Goal: Transaction & Acquisition: Purchase product/service

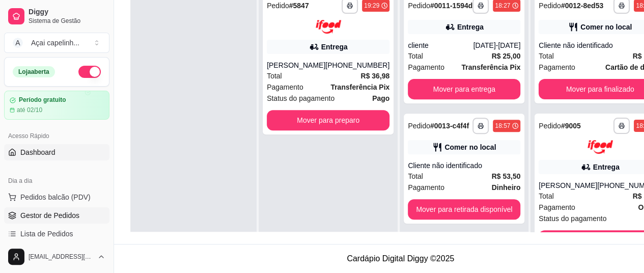
scroll to position [29, 0]
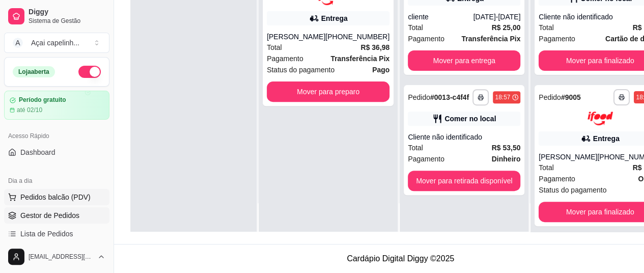
click at [77, 198] on span "Pedidos balcão (PDV)" at bounding box center [55, 197] width 70 height 10
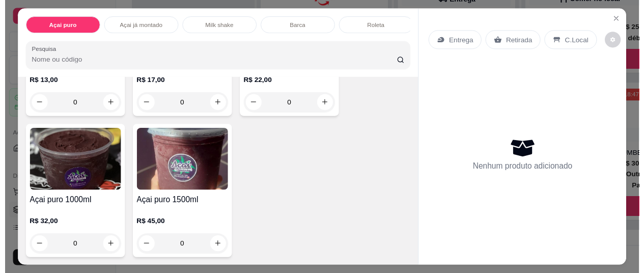
scroll to position [326, 0]
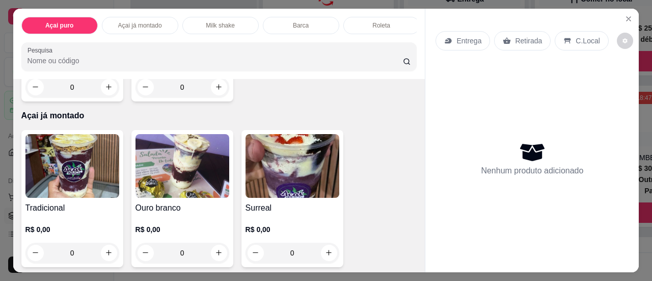
click at [305, 153] on img at bounding box center [292, 166] width 94 height 64
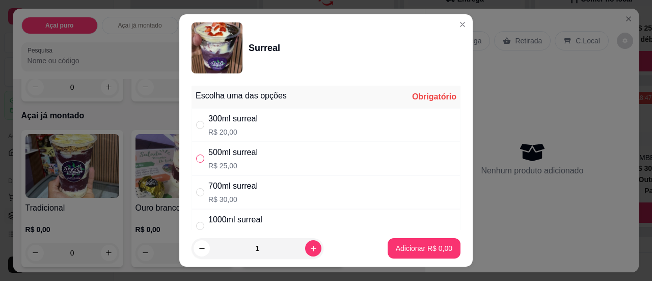
click at [196, 156] on input "" at bounding box center [200, 158] width 8 height 8
radio input "true"
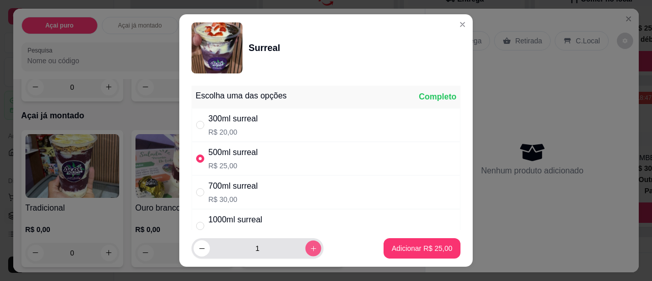
click at [310, 249] on icon "increase-product-quantity" at bounding box center [314, 248] width 8 height 8
type input "3"
click at [196, 191] on input "" at bounding box center [200, 192] width 8 height 8
radio input "true"
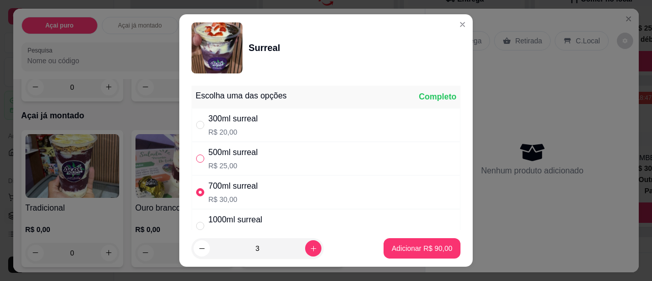
click at [196, 157] on input "" at bounding box center [200, 158] width 8 height 8
radio input "true"
click at [196, 190] on input "" at bounding box center [200, 192] width 8 height 8
radio input "true"
click at [196, 160] on input "" at bounding box center [200, 158] width 8 height 8
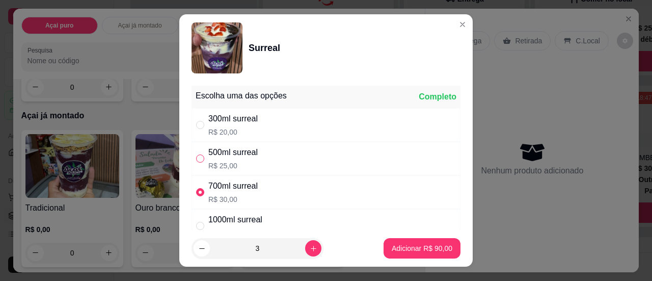
radio input "true"
radio input "false"
click at [396, 243] on button "Adicionar R$ 75,00" at bounding box center [421, 248] width 77 height 20
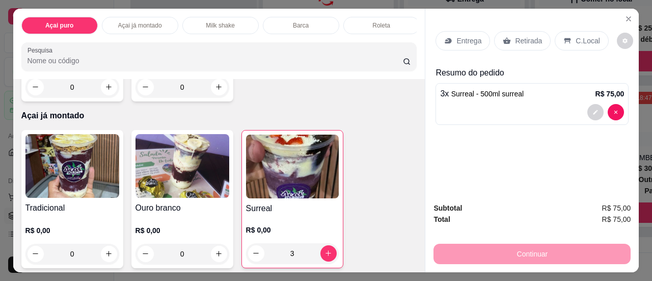
type input "3"
click at [308, 218] on div "R$ 0,00 3" at bounding box center [292, 238] width 93 height 49
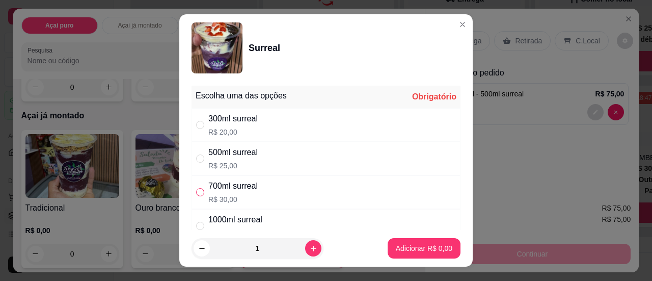
click at [197, 192] on input "" at bounding box center [200, 192] width 8 height 8
radio input "true"
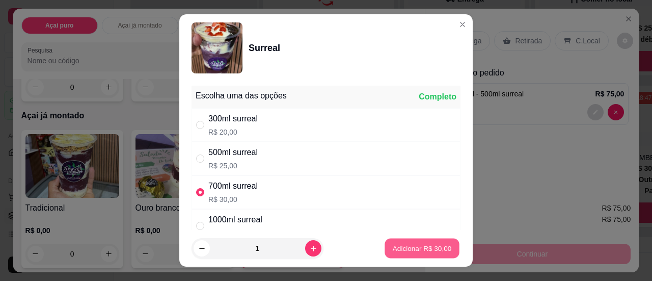
click at [394, 248] on p "Adicionar R$ 30,00" at bounding box center [422, 248] width 59 height 10
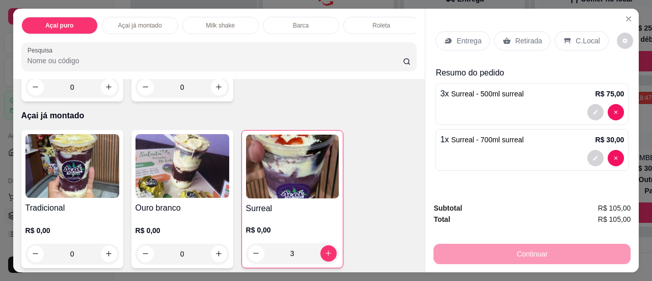
click at [575, 36] on p "C.Local" at bounding box center [587, 41] width 24 height 10
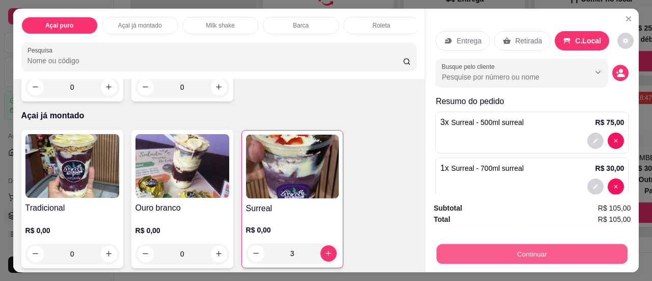
click at [521, 254] on button "Continuar" at bounding box center [531, 254] width 191 height 20
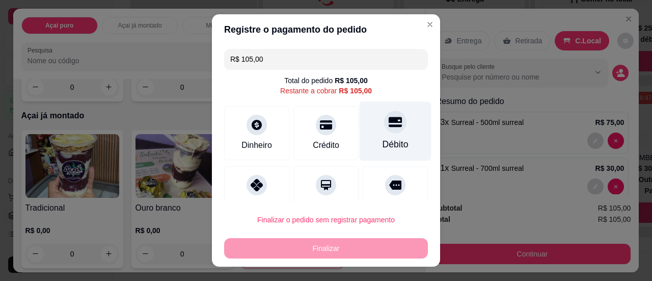
click at [388, 132] on div "Débito" at bounding box center [395, 131] width 72 height 60
type input "R$ 0,00"
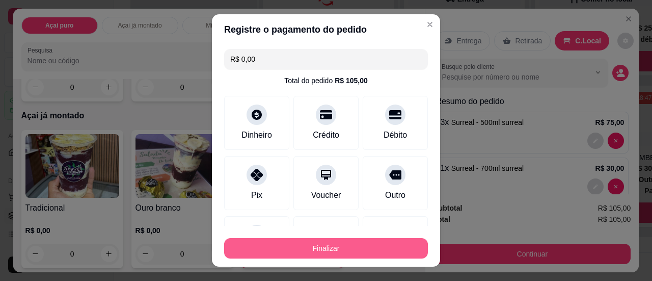
click at [364, 244] on button "Finalizar" at bounding box center [326, 248] width 204 height 20
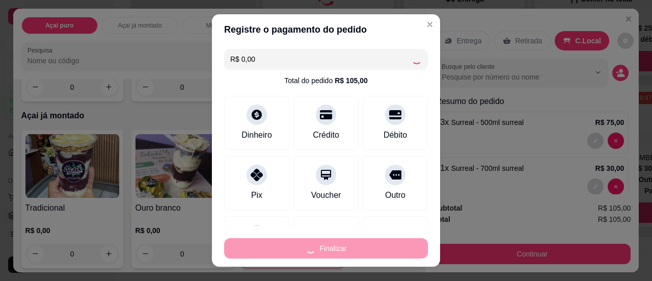
type input "0"
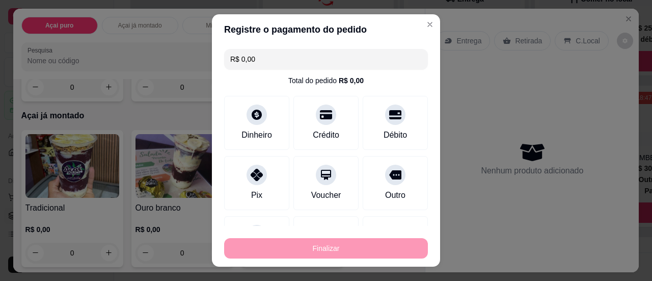
type input "-R$ 105,00"
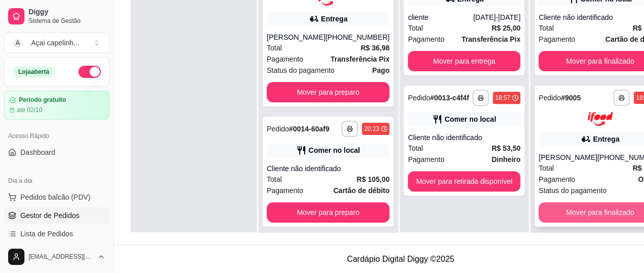
click at [556, 218] on button "Mover para finalizado" at bounding box center [600, 212] width 123 height 20
click at [564, 217] on button "Mover para finalizado" at bounding box center [600, 212] width 119 height 20
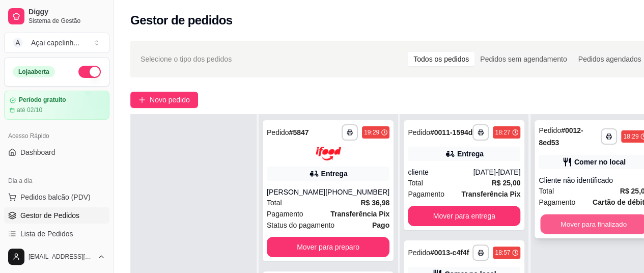
click at [568, 223] on button "Mover para finalizado" at bounding box center [594, 224] width 107 height 20
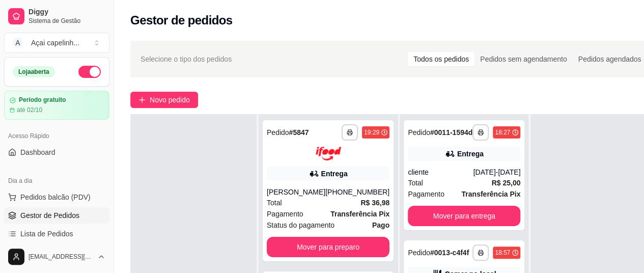
click at [512, 261] on div "**********" at bounding box center [464, 250] width 129 height 273
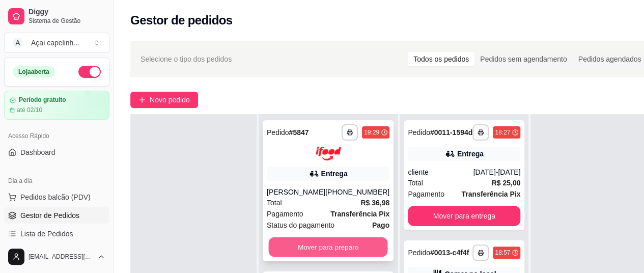
click at [344, 254] on button "Mover para preparo" at bounding box center [328, 247] width 119 height 20
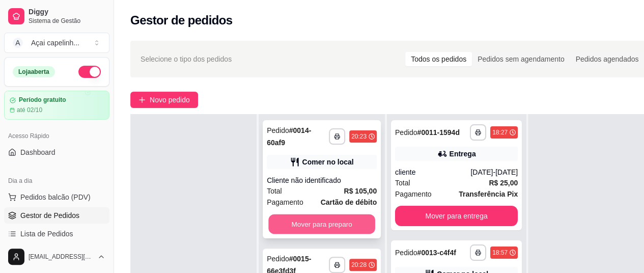
click at [350, 222] on button "Mover para preparo" at bounding box center [321, 224] width 107 height 20
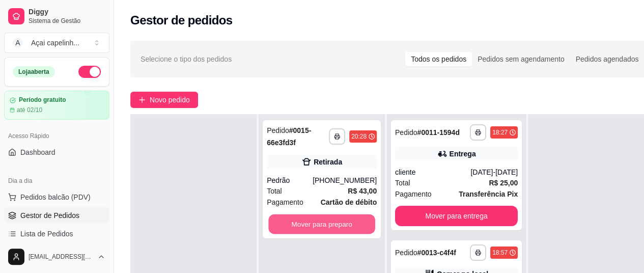
click at [350, 222] on button "Mover para preparo" at bounding box center [321, 224] width 107 height 20
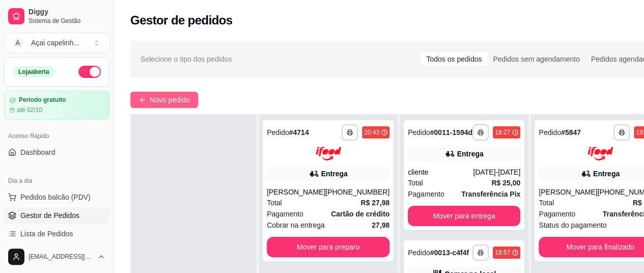
click at [159, 100] on span "Novo pedido" at bounding box center [170, 99] width 40 height 11
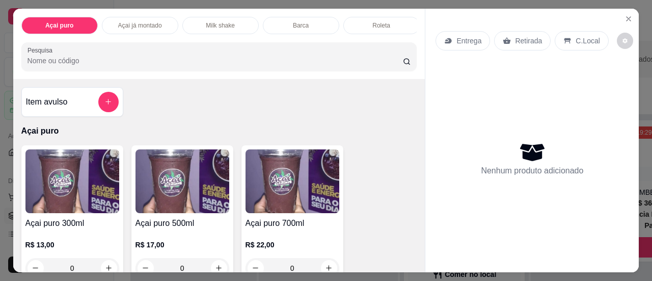
click at [304, 184] on img at bounding box center [292, 181] width 94 height 64
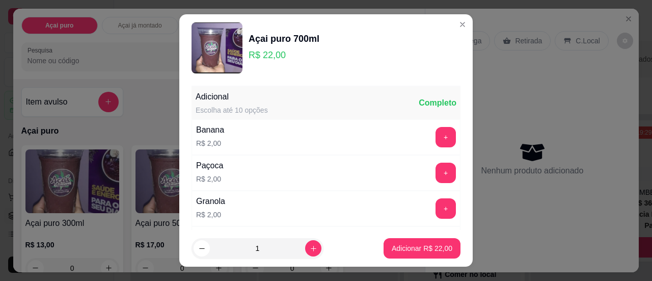
click at [452, 174] on div "Adicional Escolha até 10 opções Completo Banana R$ 2,00 + Paçoca R$ 2,00 + Gran…" at bounding box center [325, 155] width 293 height 149
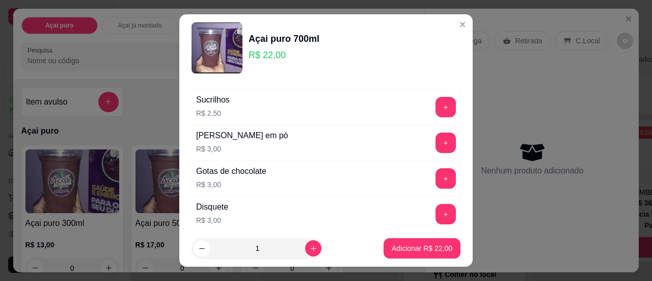
scroll to position [244, 0]
click at [436, 143] on button "+" at bounding box center [446, 142] width 20 height 20
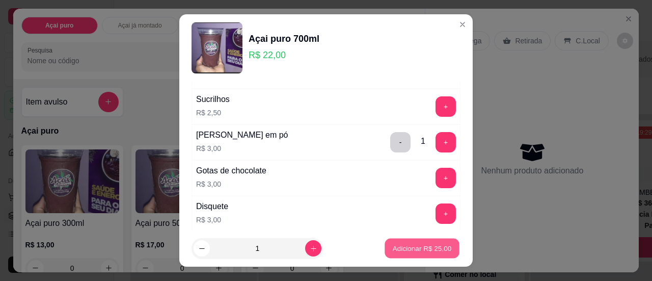
click at [427, 240] on button "Adicionar R$ 25,00" at bounding box center [421, 248] width 75 height 20
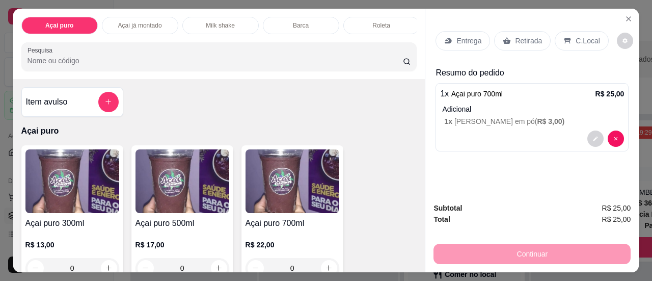
click at [456, 40] on p "Entrega" at bounding box center [468, 41] width 25 height 10
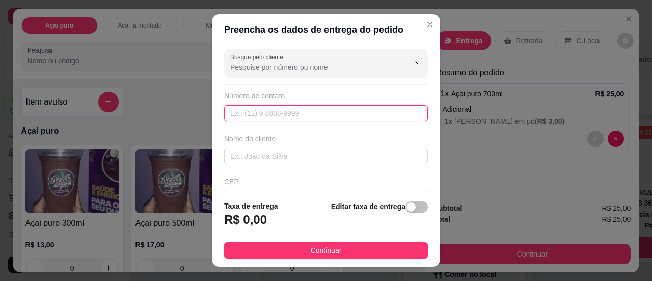
click at [340, 108] on input "text" at bounding box center [326, 113] width 204 height 16
type input "[DATE]-[DATE]"
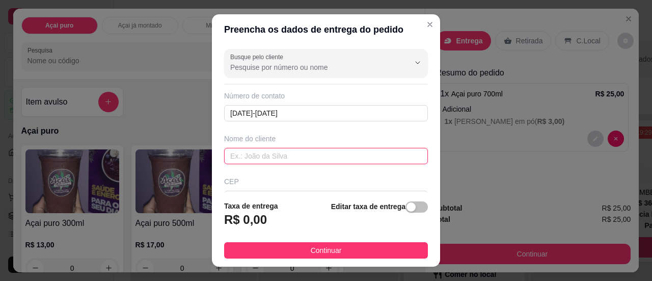
click at [319, 157] on input "text" at bounding box center [326, 156] width 204 height 16
type input "cliente"
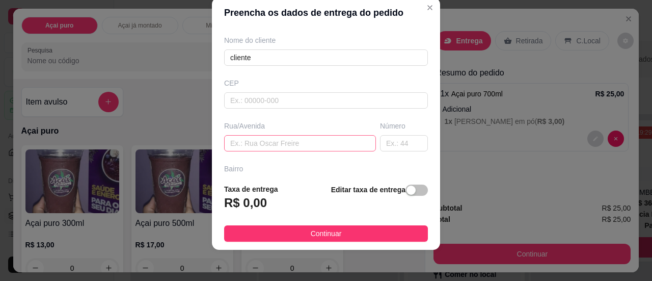
scroll to position [18, 0]
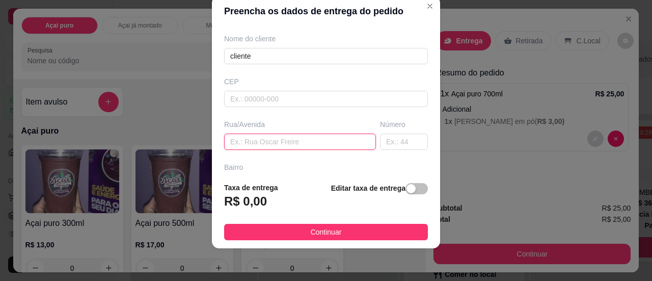
click at [284, 134] on input "text" at bounding box center [300, 141] width 152 height 16
type input "tv aeroporto"
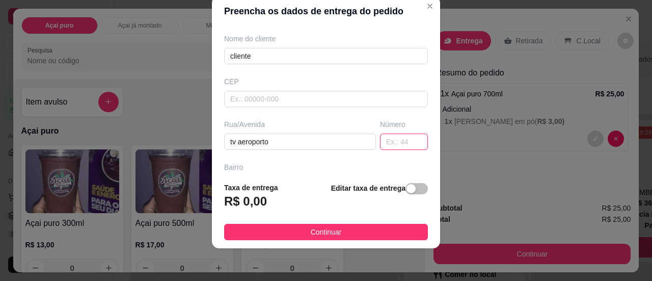
click at [380, 140] on input "text" at bounding box center [404, 141] width 48 height 16
type input "92"
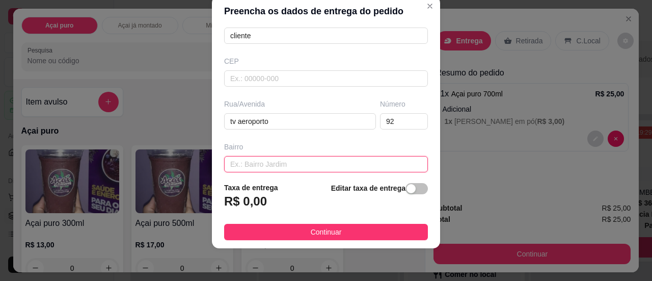
click at [359, 160] on input "text" at bounding box center [326, 164] width 204 height 16
type input "o"
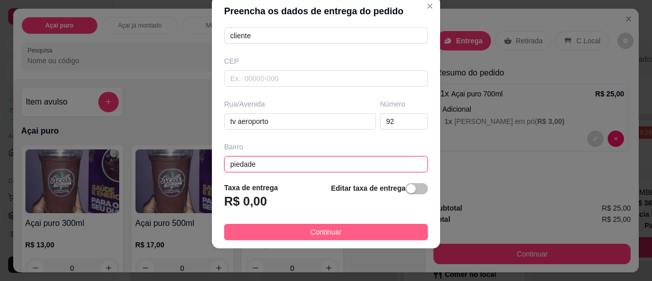
type input "piedade"
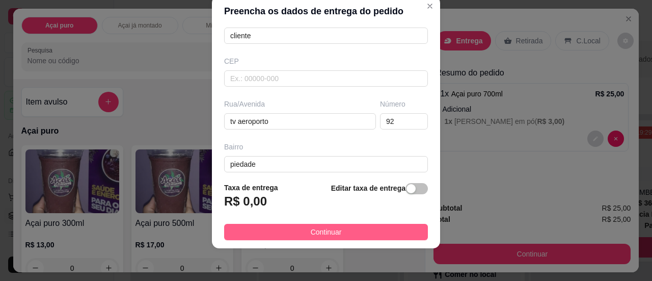
click at [363, 226] on button "Continuar" at bounding box center [326, 232] width 204 height 16
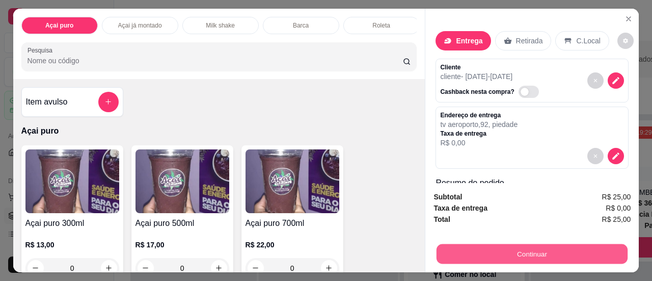
click at [482, 244] on button "Continuar" at bounding box center [531, 254] width 191 height 20
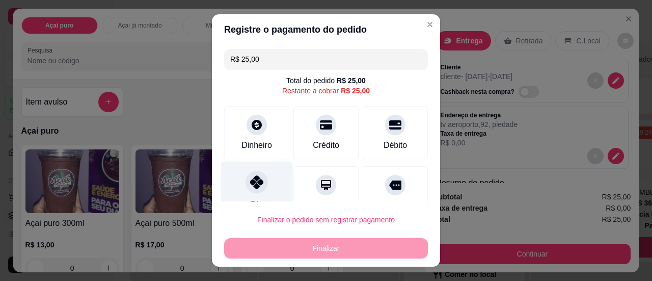
click at [260, 181] on div at bounding box center [256, 182] width 22 height 22
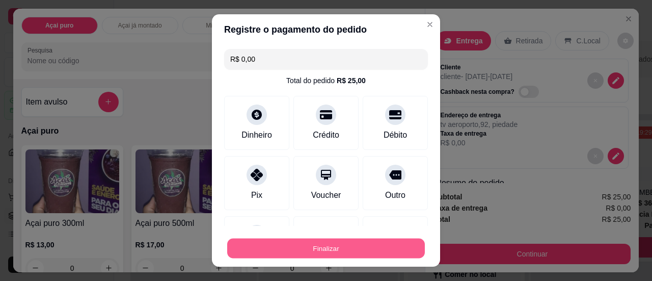
click at [294, 240] on button "Finalizar" at bounding box center [326, 248] width 198 height 20
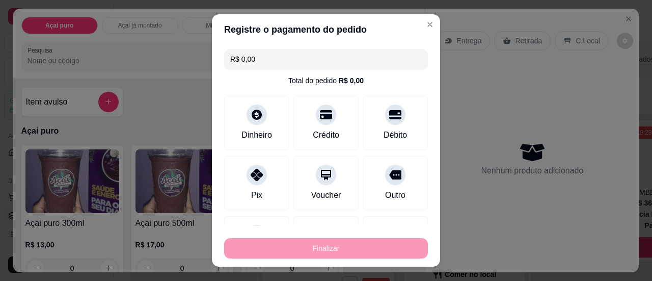
type input "-R$ 25,00"
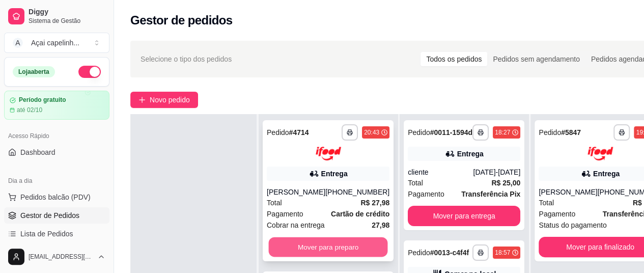
click at [332, 257] on button "Mover para preparo" at bounding box center [328, 247] width 119 height 20
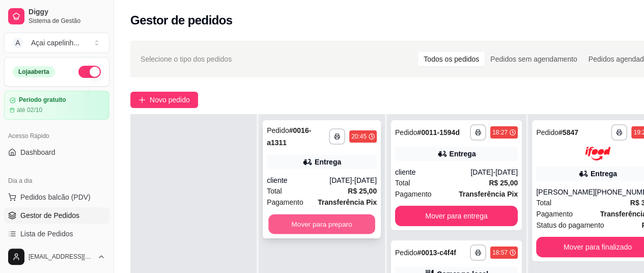
click at [355, 218] on button "Mover para preparo" at bounding box center [321, 224] width 107 height 20
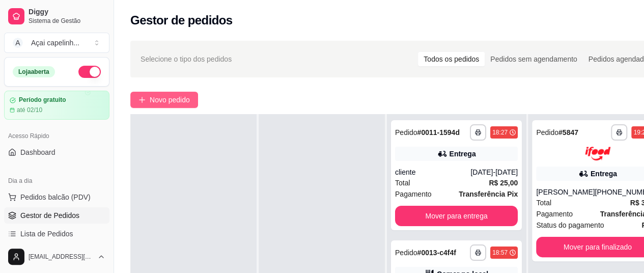
click at [154, 98] on span "Novo pedido" at bounding box center [170, 99] width 40 height 11
click at [154, 98] on div "Item avulso Açai puro Açai puro 300ml R$ 13,00 0 Açai puro 500ml R$ 17,00 0 Aça…" at bounding box center [215, 171] width 405 height 186
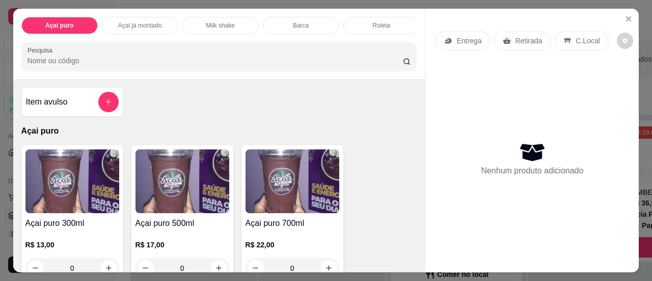
click at [272, 197] on img at bounding box center [292, 181] width 94 height 64
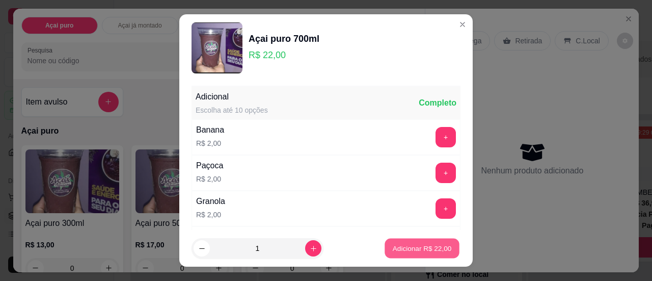
click at [416, 249] on p "Adicionar R$ 22,00" at bounding box center [422, 248] width 59 height 10
type input "1"
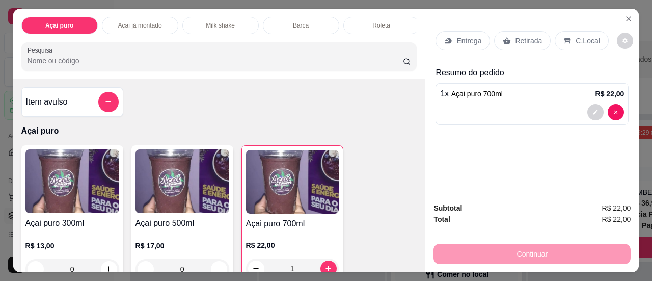
click at [458, 40] on p "Entrega" at bounding box center [468, 41] width 25 height 10
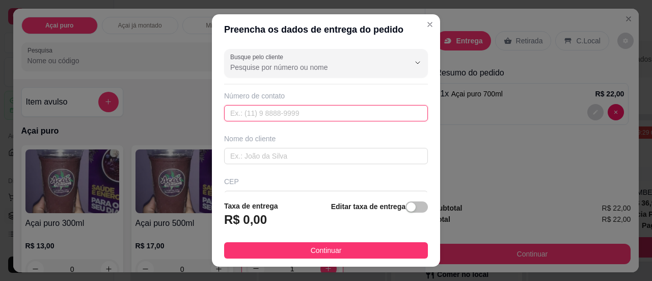
click at [344, 109] on input "text" at bounding box center [326, 113] width 204 height 16
type input "11111-1111"
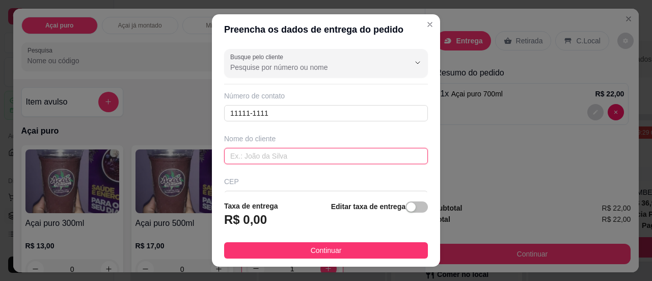
click at [340, 156] on input "text" at bounding box center [326, 156] width 204 height 16
type input "cliente"
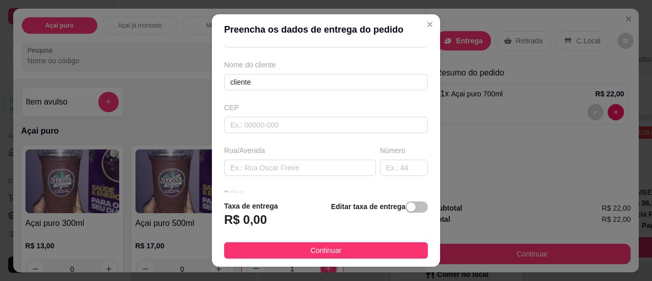
scroll to position [71, 0]
click at [302, 170] on input "text" at bounding box center [300, 170] width 152 height 16
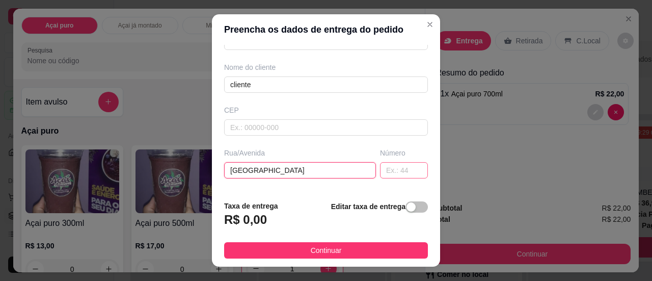
type input "[GEOGRAPHIC_DATA]"
click at [394, 171] on input "text" at bounding box center [404, 170] width 48 height 16
type input "75"
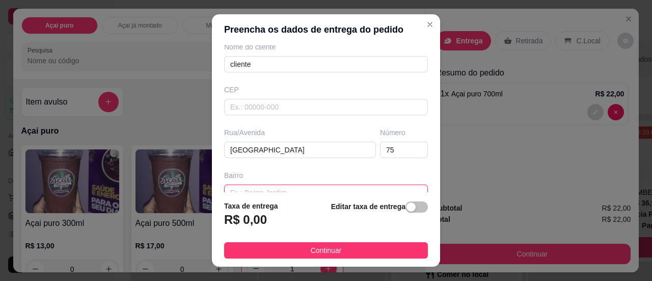
click at [339, 187] on input "text" at bounding box center [326, 192] width 204 height 16
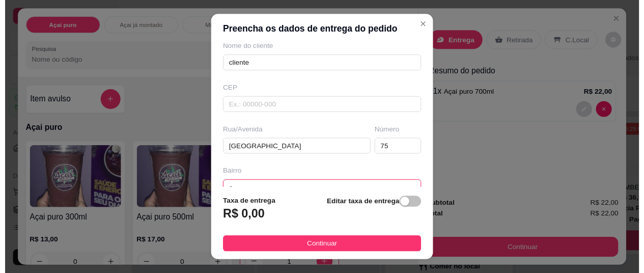
scroll to position [94, 0]
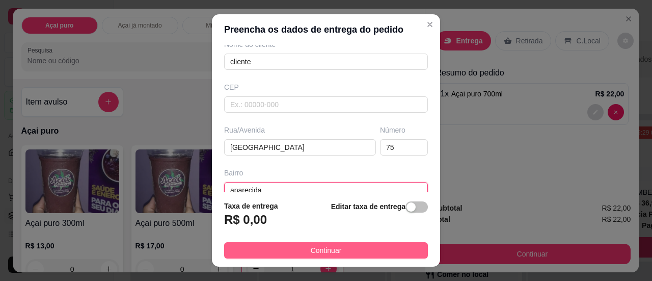
type input "aparecida"
click at [351, 255] on button "Continuar" at bounding box center [326, 250] width 204 height 16
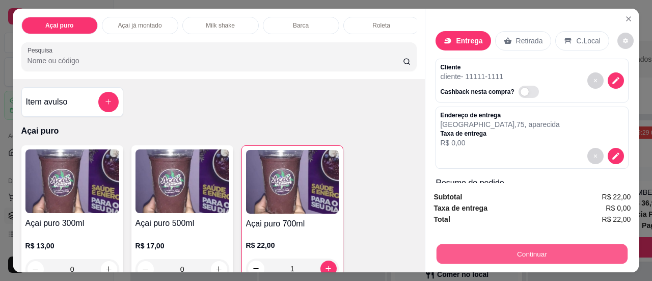
click at [506, 251] on button "Continuar" at bounding box center [531, 254] width 191 height 20
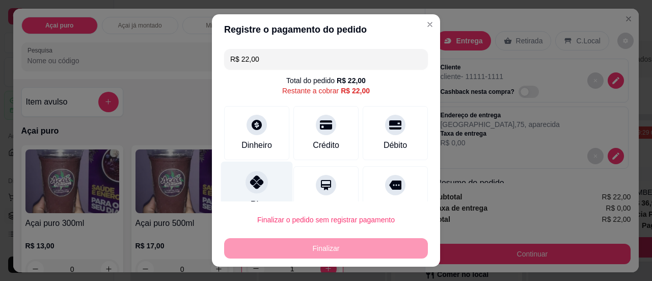
click at [236, 176] on div "Pix" at bounding box center [257, 191] width 72 height 60
type input "R$ 0,00"
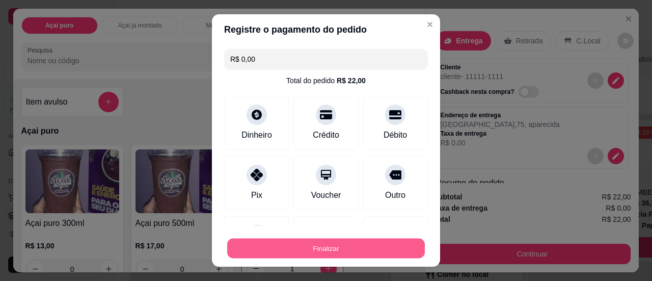
click at [299, 243] on button "Finalizar" at bounding box center [326, 248] width 198 height 20
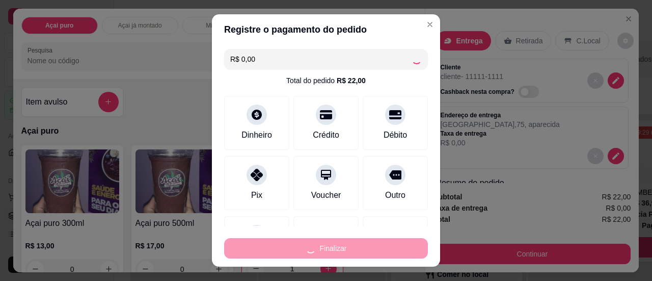
type input "0"
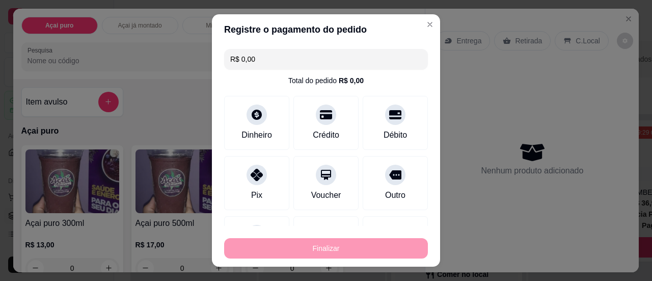
type input "-R$ 22,00"
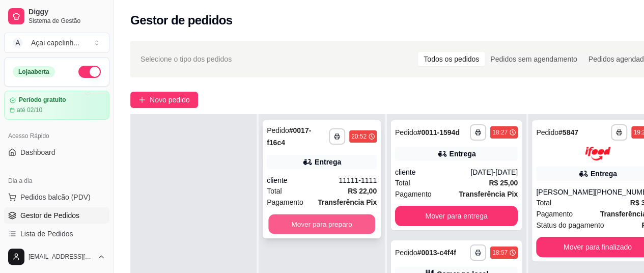
click at [314, 217] on button "Mover para preparo" at bounding box center [321, 224] width 107 height 20
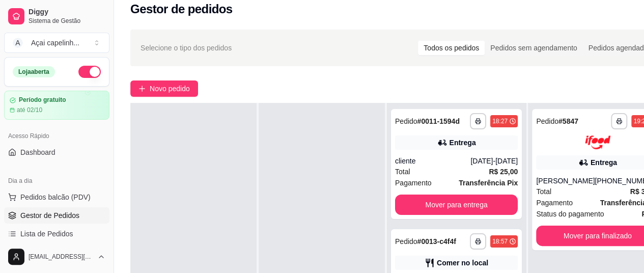
scroll to position [163, 0]
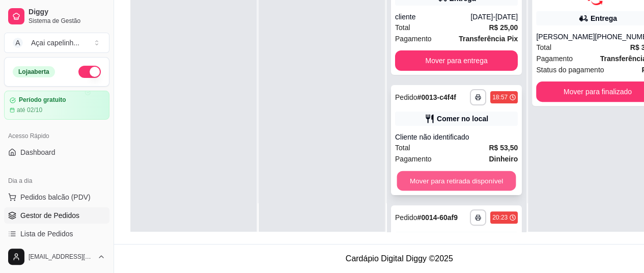
click at [477, 172] on button "Mover para retirada disponível" at bounding box center [456, 181] width 119 height 20
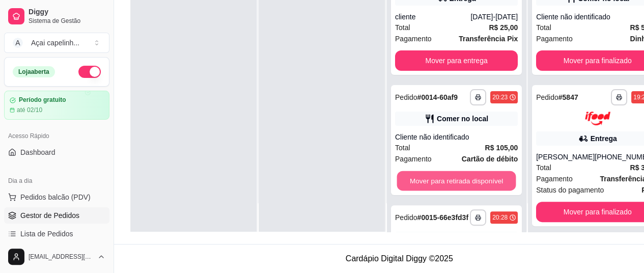
click at [477, 172] on button "Mover para retirada disponível" at bounding box center [456, 181] width 119 height 20
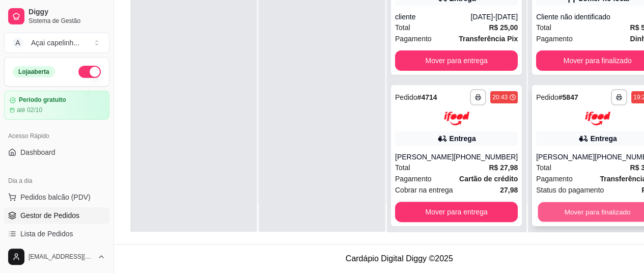
click at [580, 221] on button "Mover para finalizado" at bounding box center [597, 212] width 119 height 20
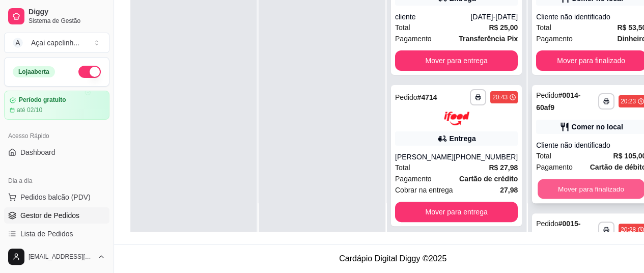
click at [572, 191] on button "Mover para finalizado" at bounding box center [591, 189] width 107 height 20
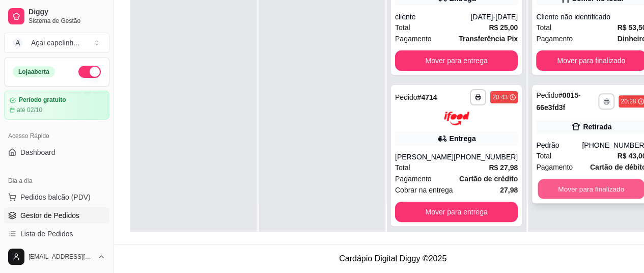
click at [568, 185] on button "Mover para finalizado" at bounding box center [591, 189] width 107 height 20
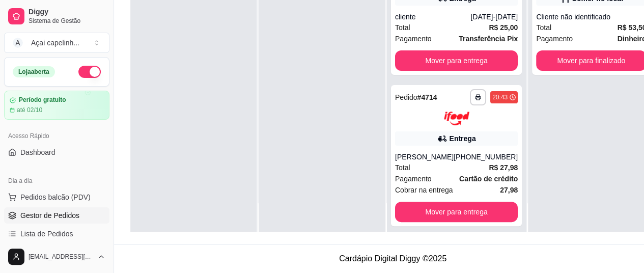
scroll to position [0, 0]
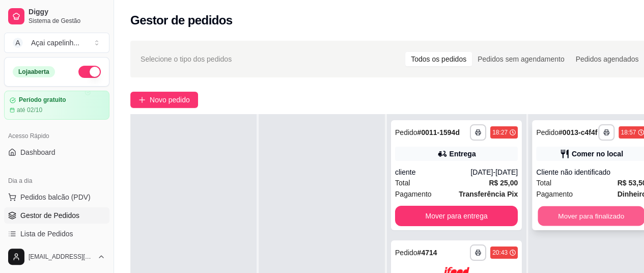
click at [596, 212] on button "Mover para finalizado" at bounding box center [591, 216] width 107 height 20
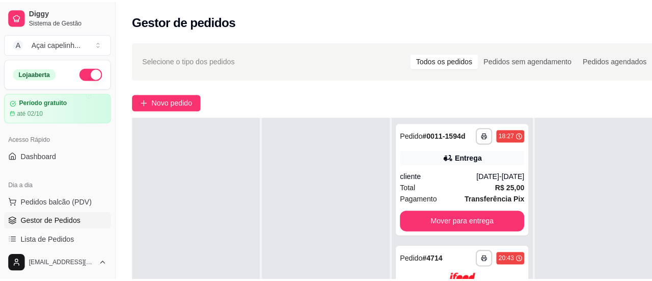
scroll to position [245, 0]
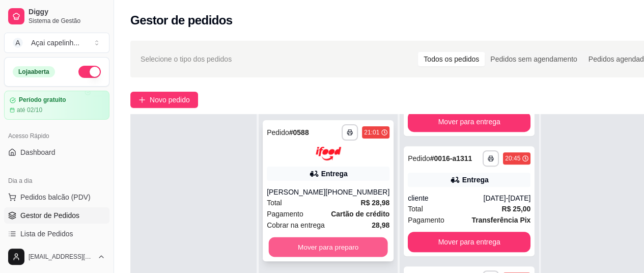
click at [319, 244] on button "Mover para preparo" at bounding box center [328, 247] width 119 height 20
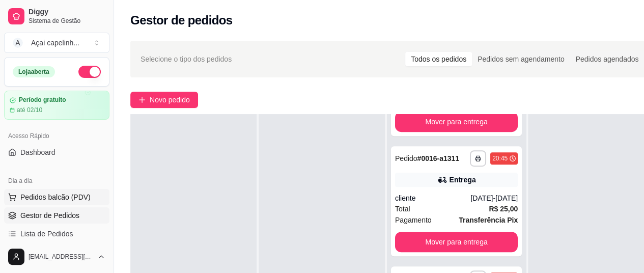
click at [76, 192] on span "Pedidos balcão (PDV)" at bounding box center [55, 197] width 70 height 10
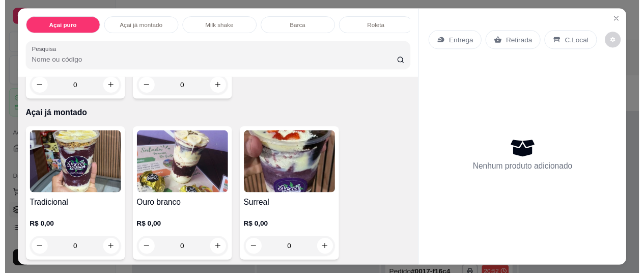
scroll to position [489, 0]
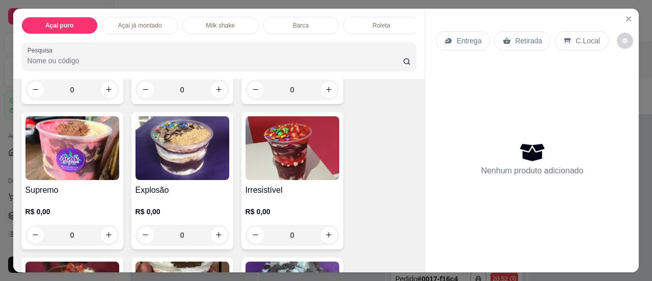
click at [202, 168] on img at bounding box center [182, 148] width 94 height 64
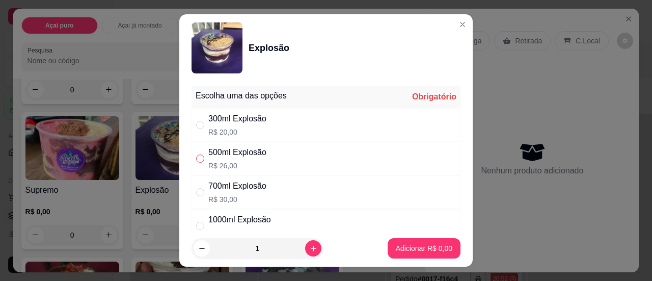
click at [198, 156] on input "" at bounding box center [200, 158] width 8 height 8
radio input "true"
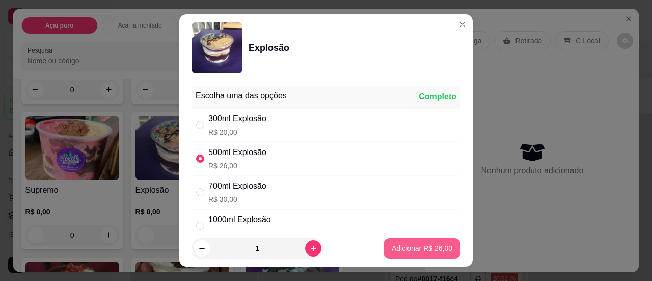
click at [392, 244] on p "Adicionar R$ 26,00" at bounding box center [422, 248] width 61 height 10
type input "1"
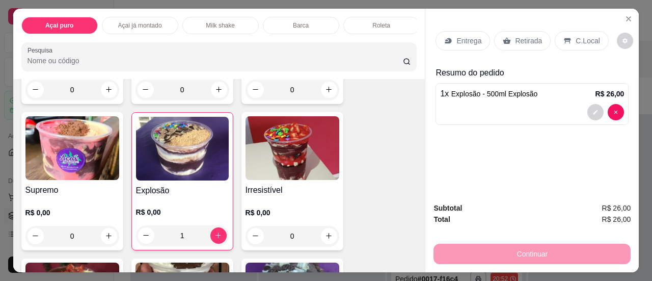
click at [578, 37] on p "C.Local" at bounding box center [587, 41] width 24 height 10
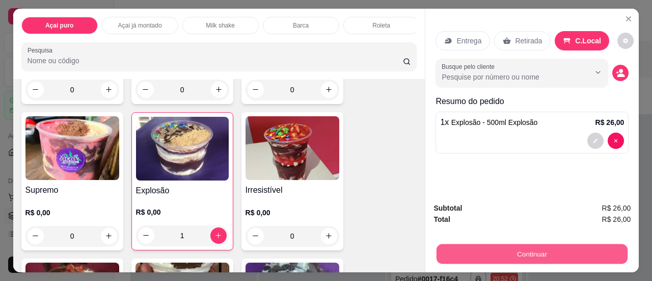
click at [449, 248] on button "Continuar" at bounding box center [531, 254] width 191 height 20
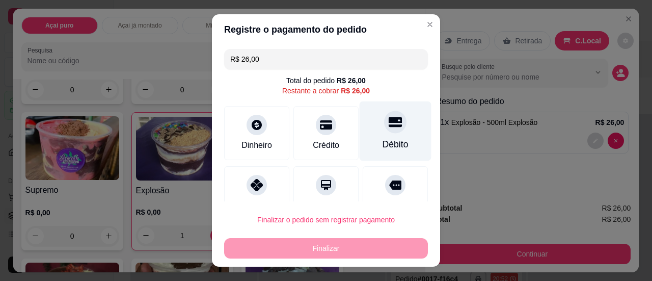
click at [366, 132] on div "Débito" at bounding box center [395, 131] width 72 height 60
type input "R$ 0,00"
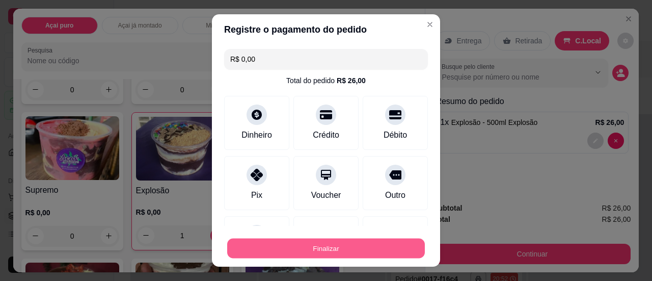
click at [355, 249] on button "Finalizar" at bounding box center [326, 248] width 198 height 20
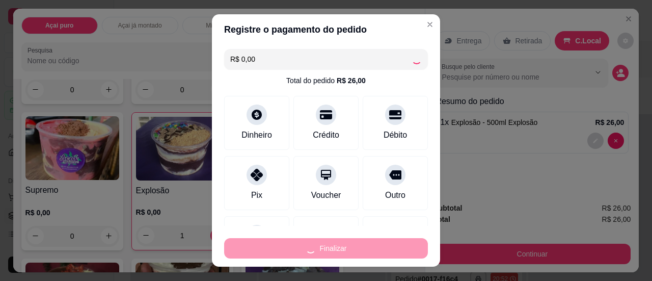
type input "0"
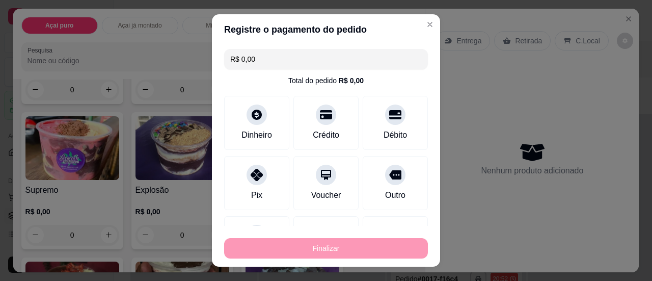
type input "-R$ 26,00"
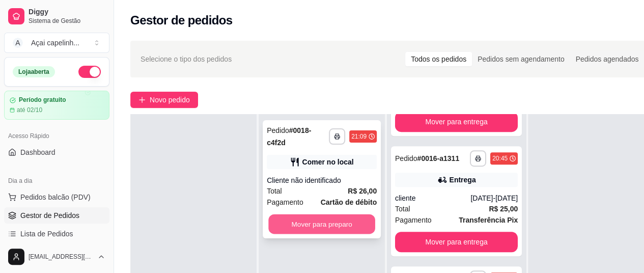
click at [319, 217] on button "Mover para preparo" at bounding box center [321, 224] width 107 height 20
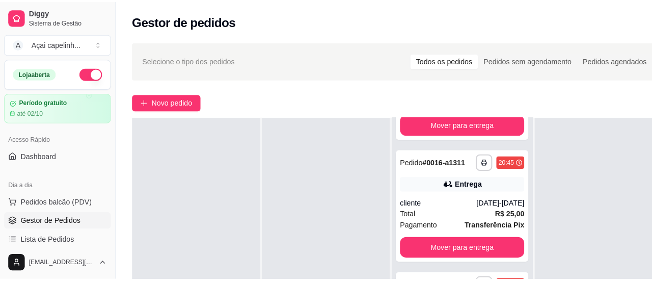
scroll to position [227, 0]
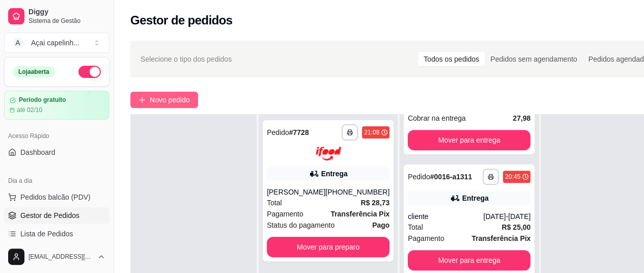
click at [160, 95] on span "Novo pedido" at bounding box center [170, 99] width 40 height 11
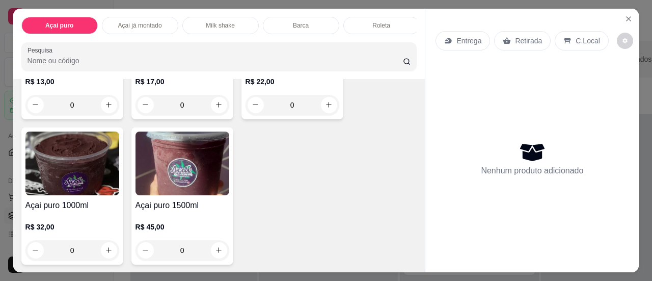
scroll to position [326, 0]
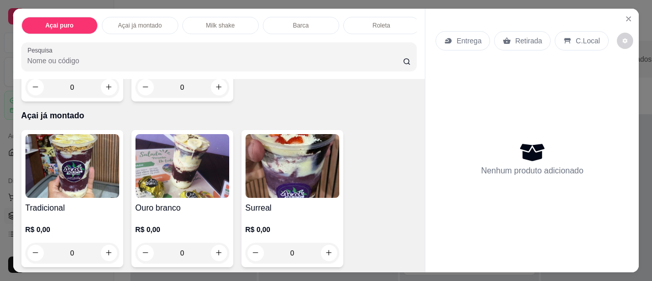
click at [65, 186] on img at bounding box center [72, 166] width 94 height 64
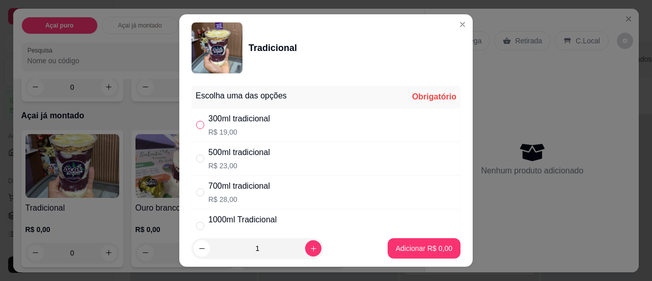
click at [197, 125] on input "" at bounding box center [200, 125] width 8 height 8
radio input "true"
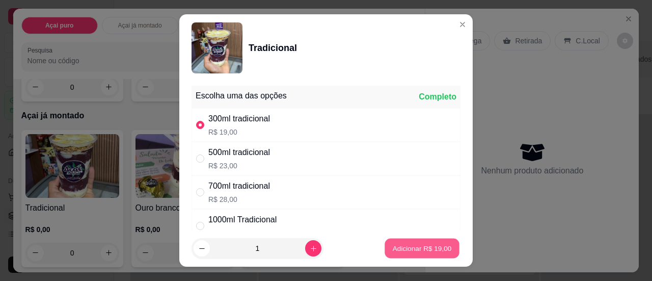
click at [415, 243] on button "Adicionar R$ 19,00" at bounding box center [421, 248] width 75 height 20
type input "1"
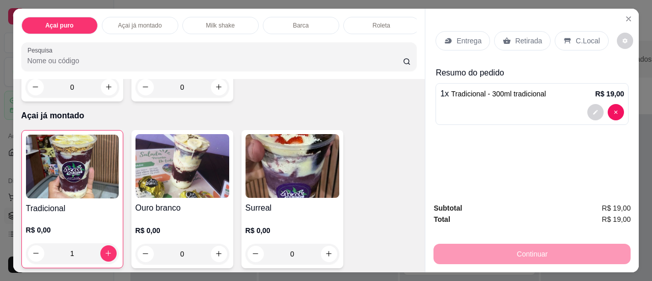
click at [449, 32] on div "Entrega" at bounding box center [462, 40] width 54 height 19
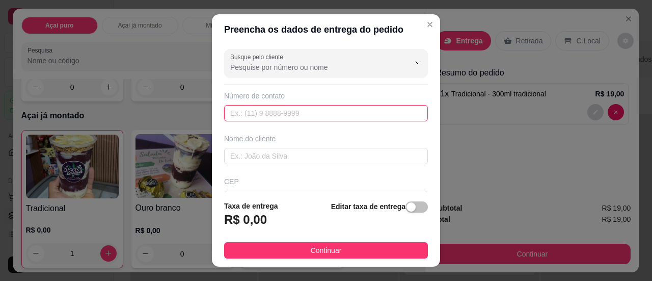
click at [368, 110] on input "text" at bounding box center [326, 113] width 204 height 16
type input "[DATE]-[DATE]"
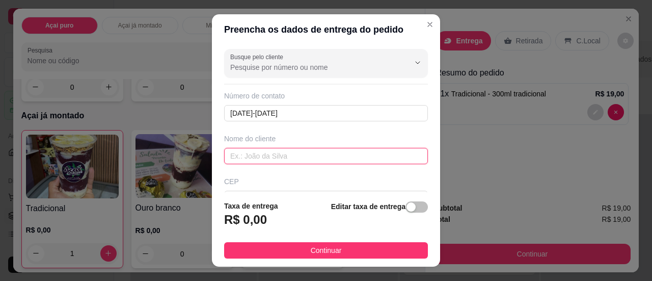
click at [368, 154] on input "text" at bounding box center [326, 156] width 204 height 16
type input "cliente"
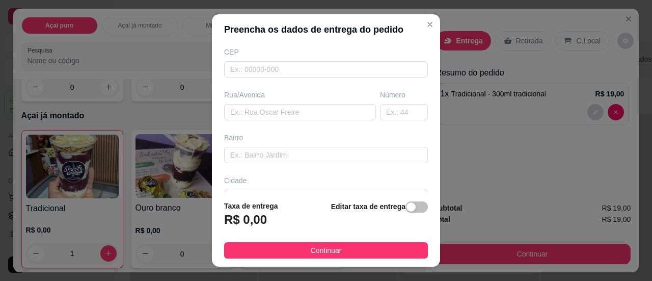
scroll to position [129, 0]
click at [310, 107] on input "text" at bounding box center [300, 112] width 152 height 16
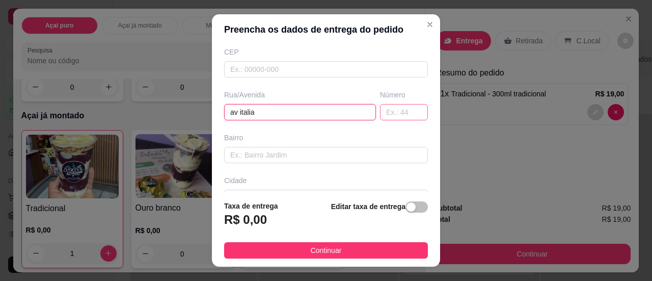
type input "av italia"
click at [382, 109] on input "text" at bounding box center [404, 112] width 48 height 16
type input "240"
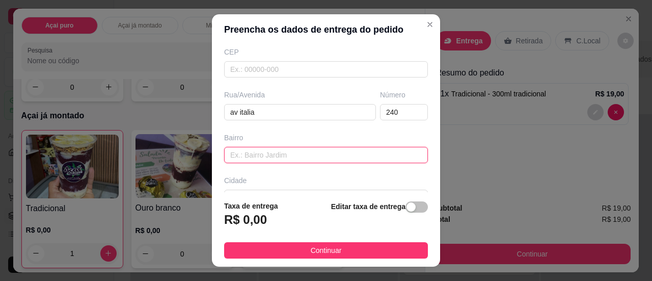
click at [355, 151] on input "text" at bounding box center [326, 155] width 204 height 16
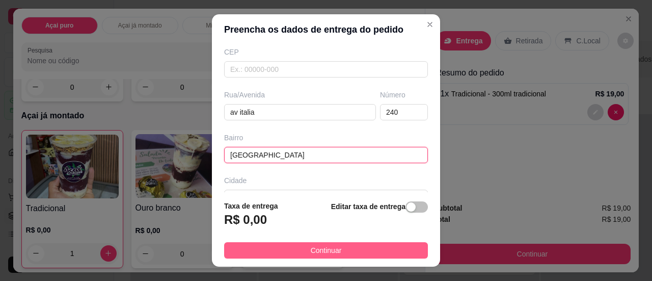
type input "[GEOGRAPHIC_DATA]"
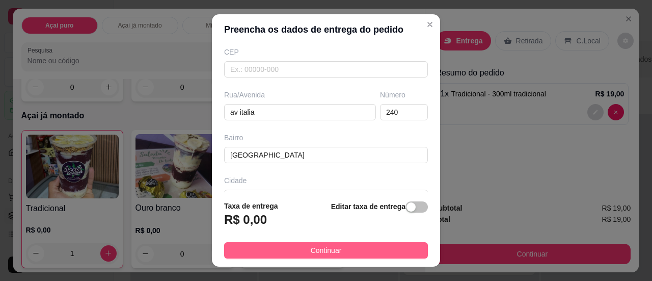
click at [352, 253] on button "Continuar" at bounding box center [326, 250] width 204 height 16
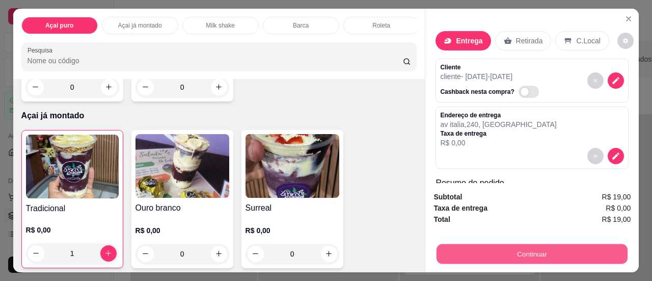
click at [446, 247] on button "Continuar" at bounding box center [531, 254] width 191 height 20
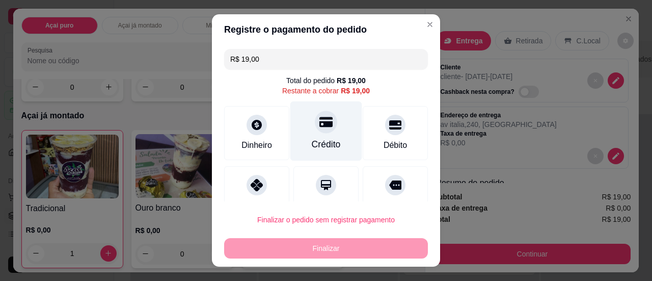
click at [319, 122] on icon at bounding box center [325, 122] width 13 height 10
type input "R$ 0,00"
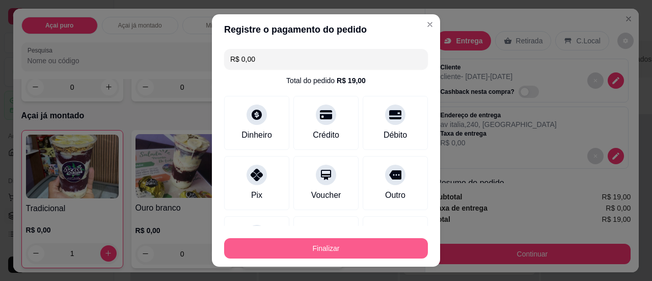
click at [346, 251] on button "Finalizar" at bounding box center [326, 248] width 204 height 20
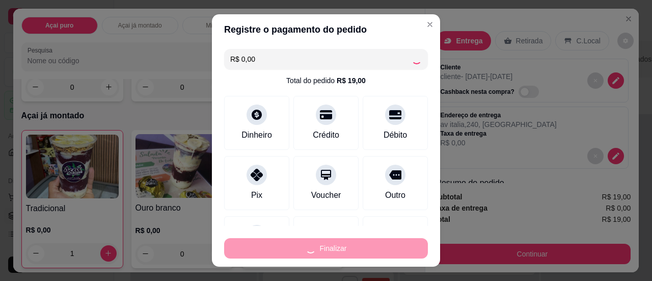
type input "0"
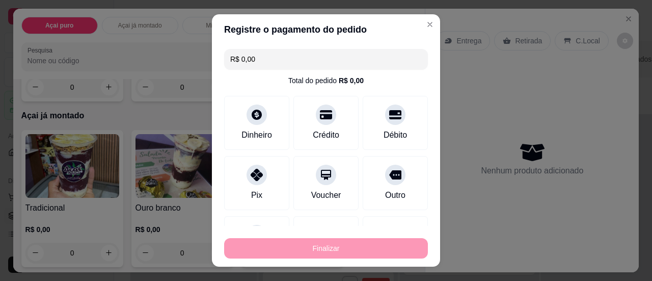
type input "-R$ 19,00"
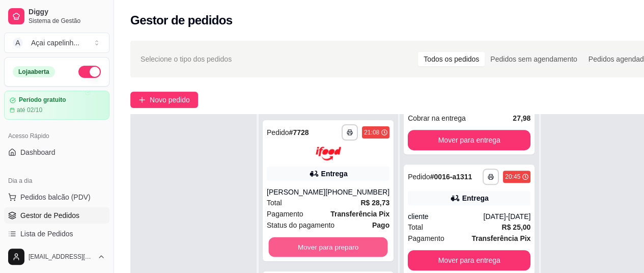
click at [346, 251] on button "Mover para preparo" at bounding box center [328, 247] width 119 height 20
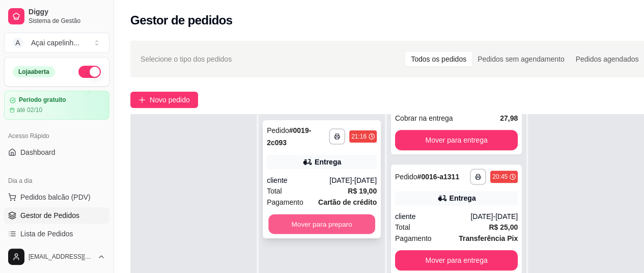
click at [337, 218] on button "Mover para preparo" at bounding box center [321, 224] width 107 height 20
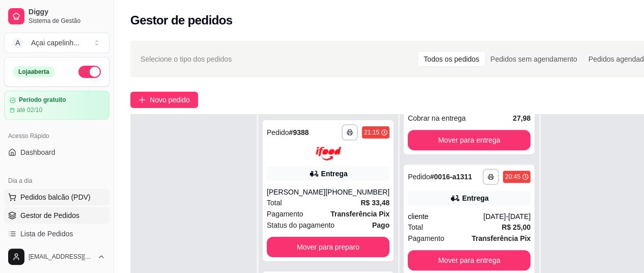
click at [67, 196] on span "Pedidos balcão (PDV)" at bounding box center [55, 197] width 70 height 10
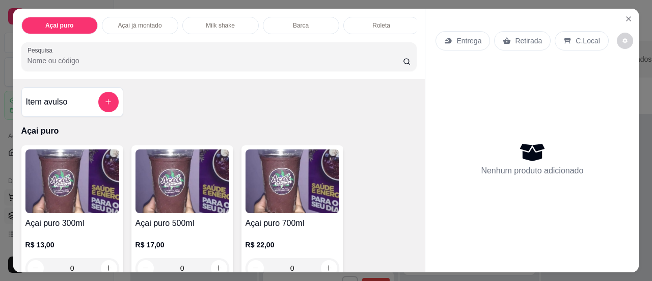
click at [67, 196] on img at bounding box center [72, 181] width 94 height 64
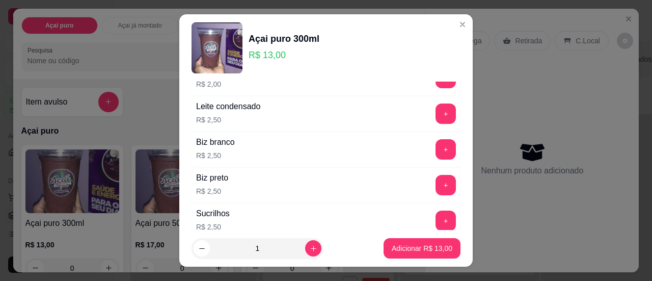
scroll to position [261, 0]
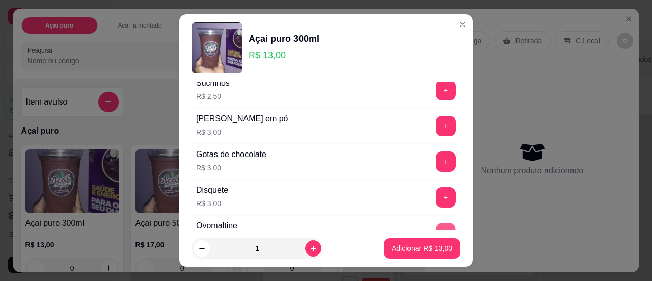
click at [436, 223] on button "+" at bounding box center [446, 233] width 20 height 20
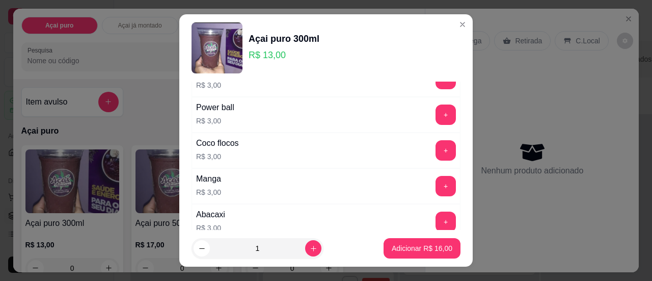
scroll to position [391, 0]
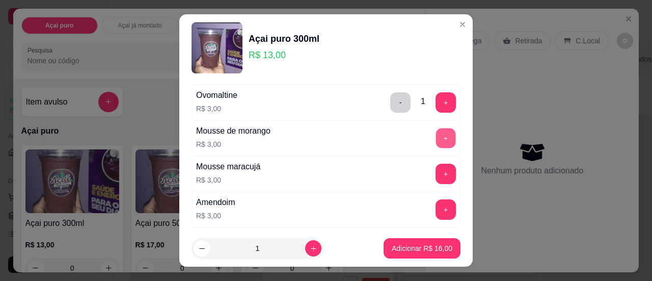
click at [436, 130] on button "+" at bounding box center [446, 138] width 20 height 20
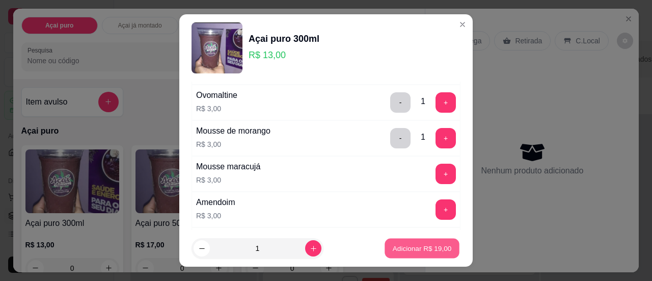
click at [414, 250] on p "Adicionar R$ 19,00" at bounding box center [422, 248] width 59 height 10
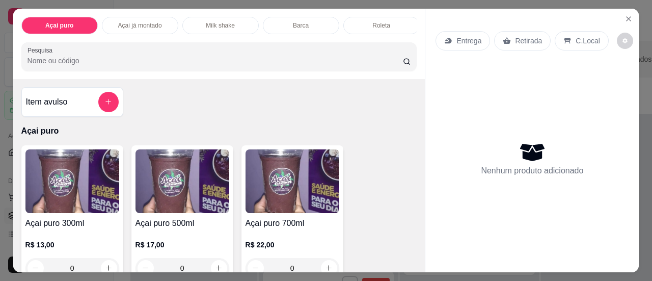
click at [96, 186] on img at bounding box center [72, 181] width 94 height 64
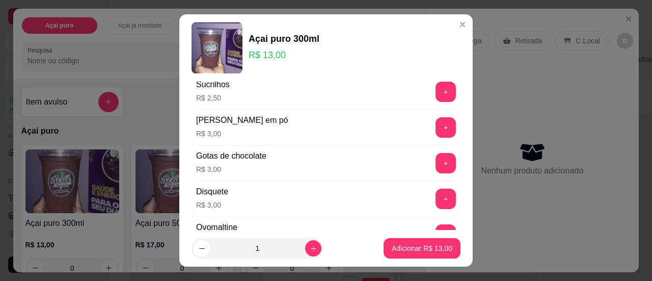
scroll to position [261, 0]
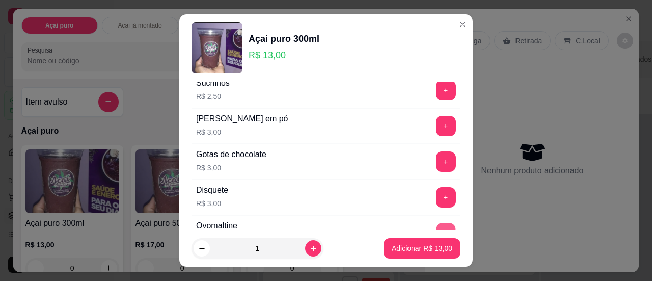
click at [436, 223] on button "+" at bounding box center [446, 233] width 20 height 20
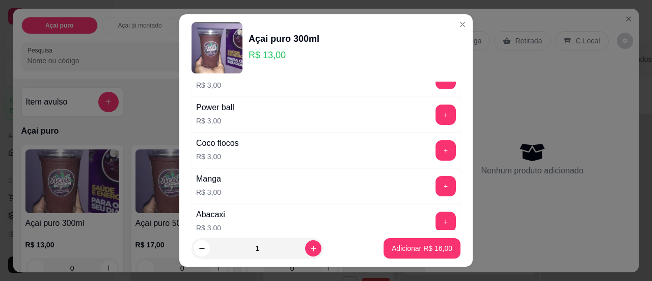
scroll to position [391, 0]
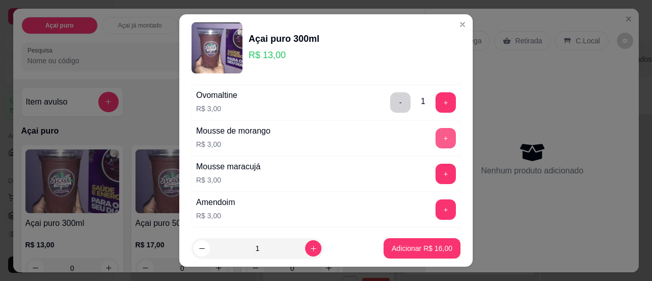
click at [435, 132] on button "+" at bounding box center [445, 138] width 20 height 20
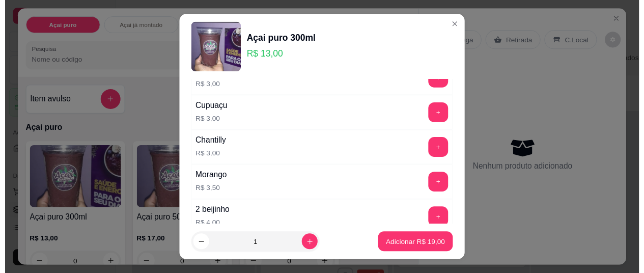
scroll to position [1043, 0]
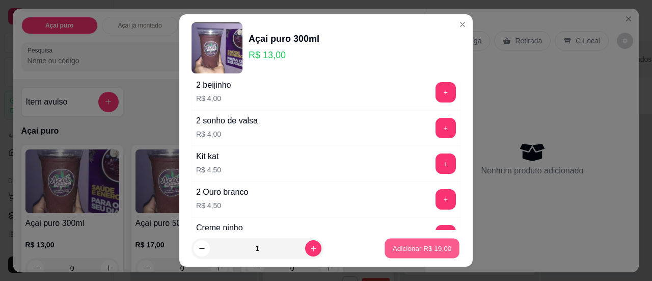
click at [400, 247] on p "Adicionar R$ 19,00" at bounding box center [422, 248] width 59 height 10
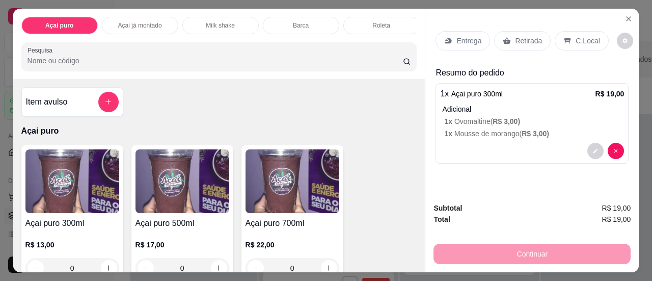
click at [564, 38] on icon at bounding box center [567, 41] width 7 height 6
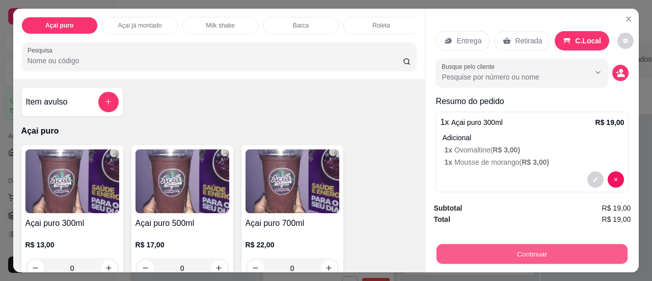
click at [524, 247] on button "Continuar" at bounding box center [531, 254] width 191 height 20
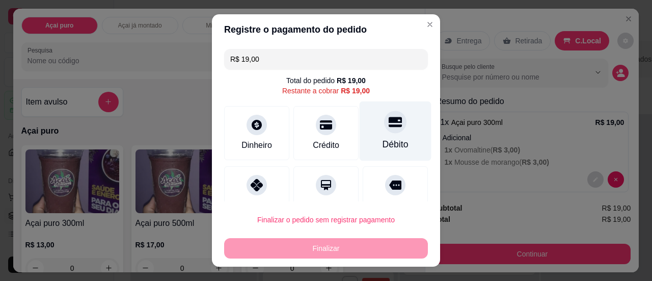
click at [382, 149] on div "Débito" at bounding box center [395, 143] width 26 height 13
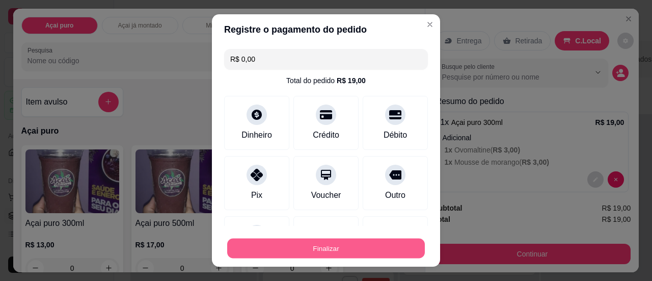
click at [376, 245] on button "Finalizar" at bounding box center [326, 248] width 198 height 20
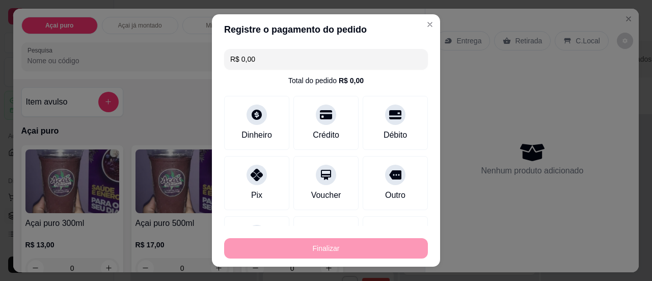
type input "-R$ 19,00"
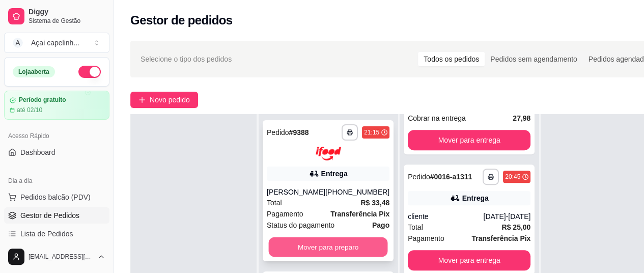
click at [316, 242] on button "Mover para preparo" at bounding box center [328, 247] width 119 height 20
click at [318, 257] on button "Mover para preparo" at bounding box center [328, 247] width 123 height 20
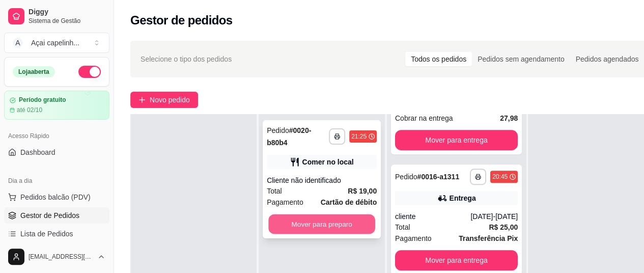
click at [326, 224] on button "Mover para preparo" at bounding box center [321, 224] width 107 height 20
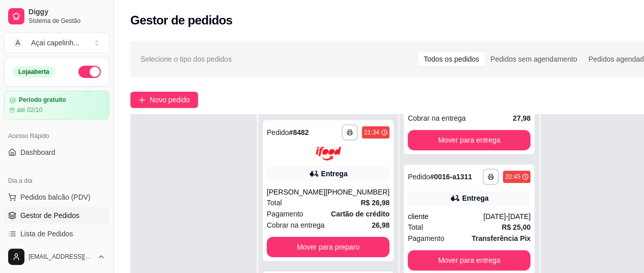
click at [239, 246] on div at bounding box center [193, 250] width 126 height 273
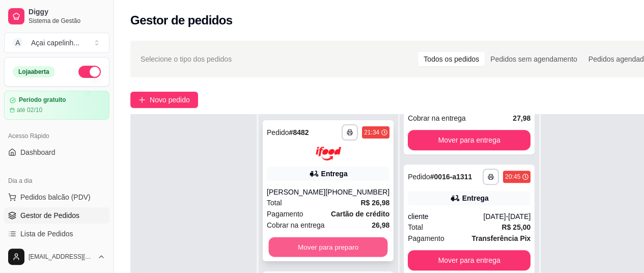
click at [301, 255] on button "Mover para preparo" at bounding box center [328, 247] width 119 height 20
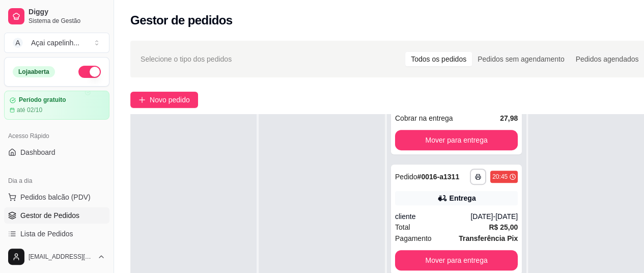
click at [514, 232] on div "**********" at bounding box center [456, 250] width 139 height 273
drag, startPoint x: 514, startPoint y: 232, endPoint x: 523, endPoint y: 234, distance: 9.0
click at [523, 234] on div "**********" at bounding box center [456, 250] width 139 height 273
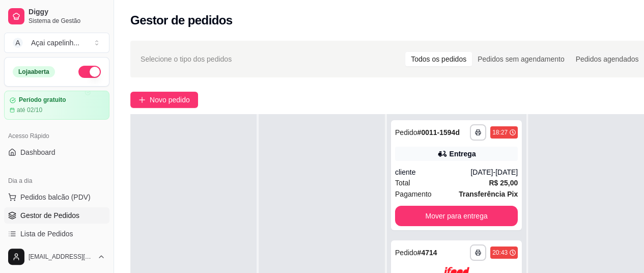
drag, startPoint x: 109, startPoint y: 85, endPoint x: 105, endPoint y: 137, distance: 52.1
click at [105, 137] on div "Diggy Sistema de Gestão A Açai capelinh ... Loja aberta Período gratuito até 02…" at bounding box center [57, 136] width 114 height 273
click at [62, 191] on button "Pedidos balcão (PDV)" at bounding box center [56, 197] width 105 height 16
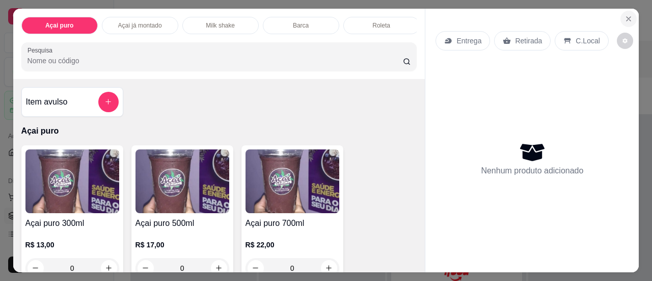
click at [625, 15] on icon "Close" at bounding box center [628, 19] width 8 height 8
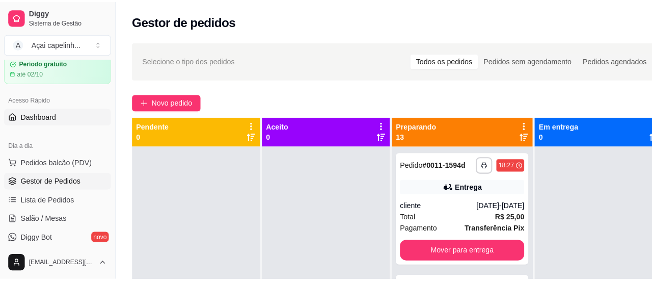
scroll to position [45, 0]
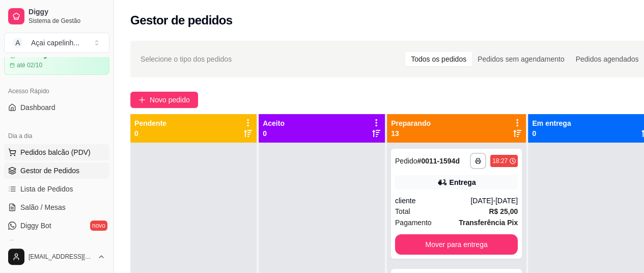
click at [85, 144] on button "Pedidos balcão (PDV)" at bounding box center [56, 152] width 105 height 16
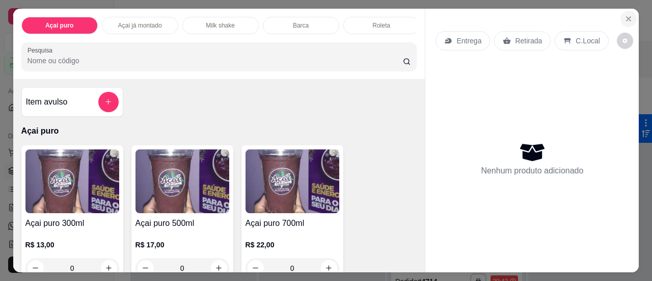
click at [624, 15] on icon "Close" at bounding box center [628, 19] width 8 height 8
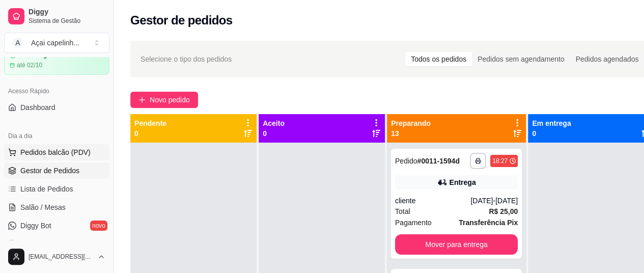
click at [59, 147] on span "Pedidos balcão (PDV)" at bounding box center [55, 152] width 70 height 10
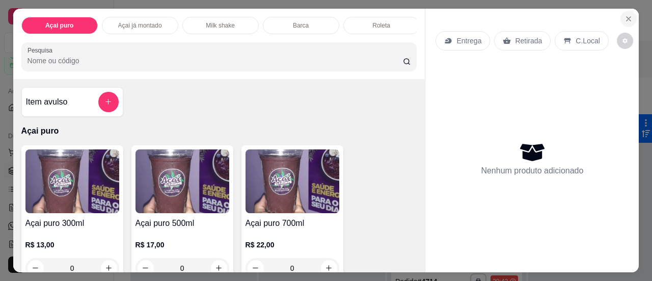
click at [624, 15] on icon "Close" at bounding box center [628, 19] width 8 height 8
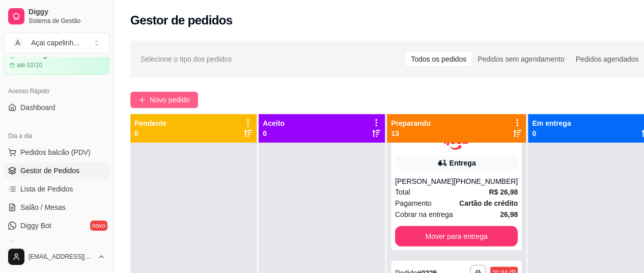
click at [178, 96] on span "Novo pedido" at bounding box center [170, 99] width 40 height 11
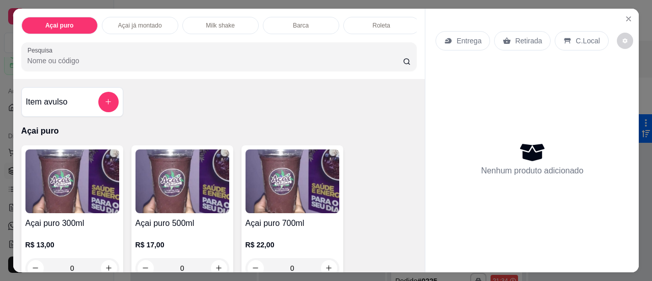
click at [579, 36] on p "C.Local" at bounding box center [587, 41] width 24 height 10
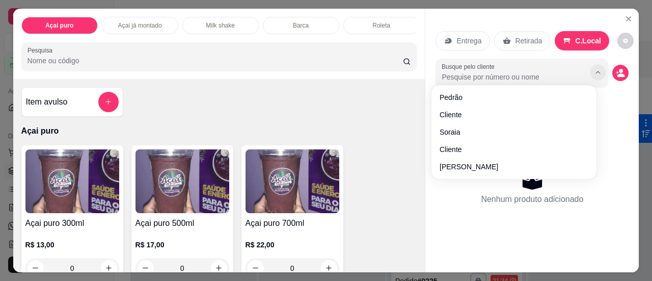
click at [590, 64] on button "Show suggestions" at bounding box center [598, 72] width 16 height 16
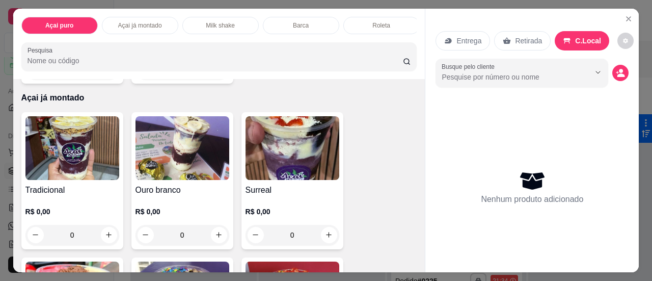
scroll to position [349, 0]
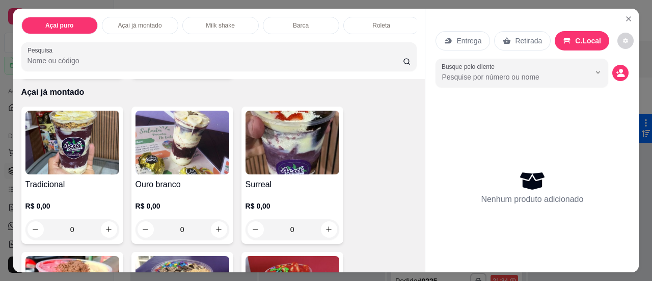
click at [107, 232] on div "0" at bounding box center [72, 229] width 94 height 20
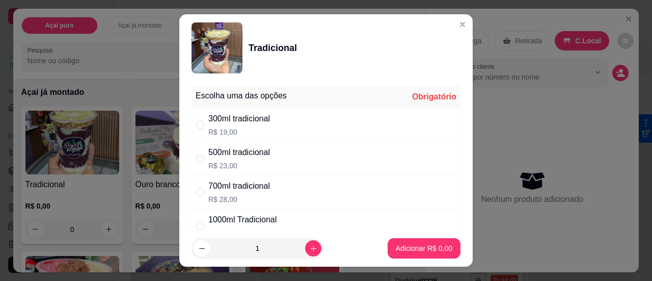
click at [304, 163] on div "500ml tradicional R$ 23,00" at bounding box center [325, 159] width 269 height 34
radio input "true"
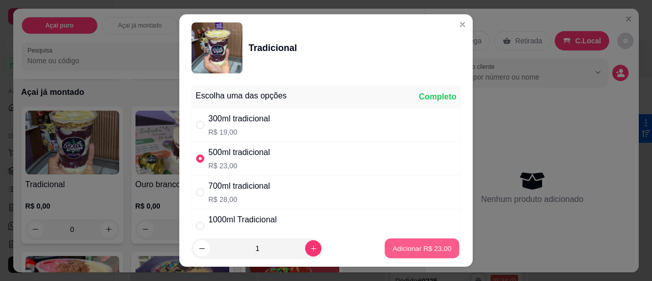
click at [393, 248] on p "Adicionar R$ 23,00" at bounding box center [422, 248] width 59 height 10
type input "1"
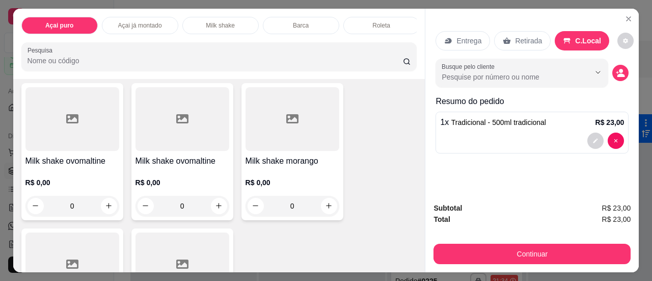
scroll to position [974, 0]
click at [294, 107] on div at bounding box center [292, 120] width 94 height 64
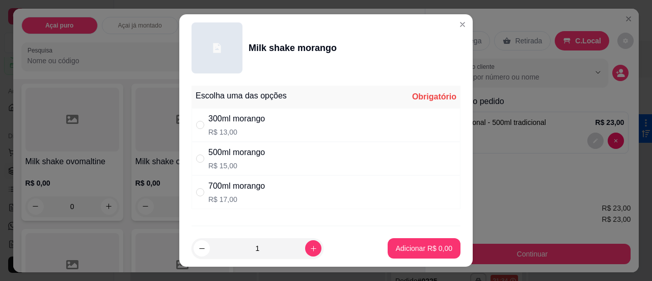
click at [257, 119] on div "300ml morango" at bounding box center [236, 119] width 57 height 12
radio input "true"
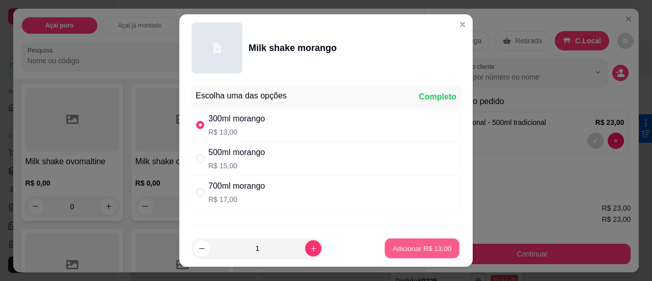
click at [403, 240] on button "Adicionar R$ 13,00" at bounding box center [421, 248] width 75 height 20
type input "1"
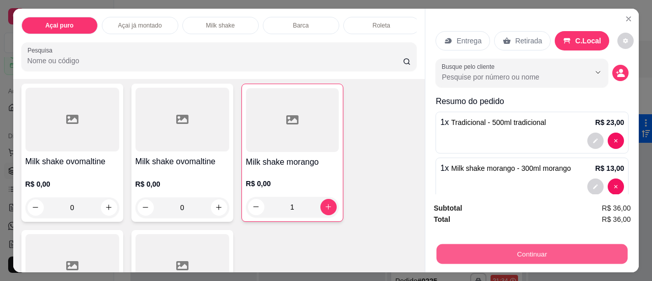
click at [514, 253] on button "Continuar" at bounding box center [531, 254] width 191 height 20
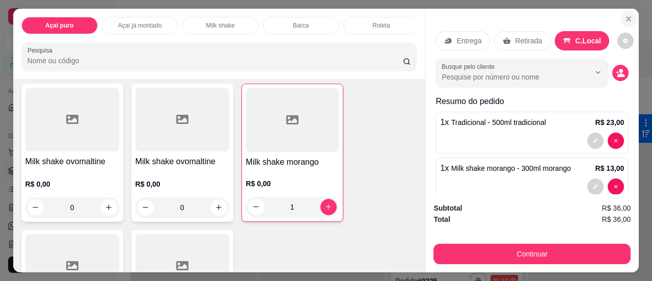
click at [623, 11] on button "Close" at bounding box center [628, 19] width 16 height 16
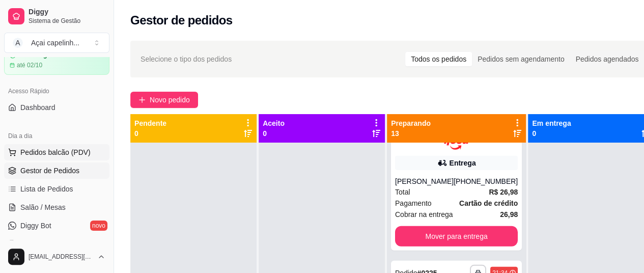
click at [61, 154] on span "Pedidos balcão (PDV)" at bounding box center [55, 152] width 70 height 10
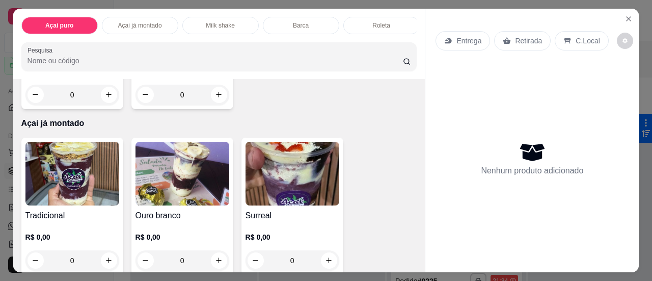
scroll to position [319, 0]
click at [102, 205] on img at bounding box center [72, 173] width 94 height 64
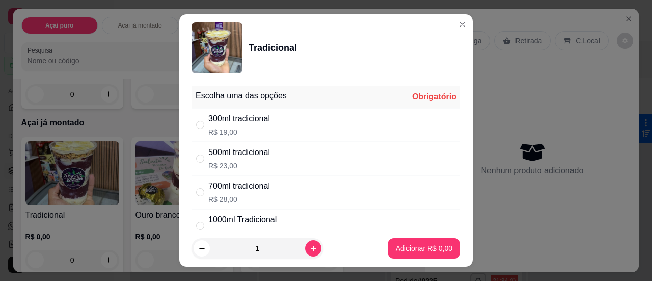
click at [265, 158] on div "500ml tradicional R$ 23,00" at bounding box center [239, 158] width 62 height 24
radio input "true"
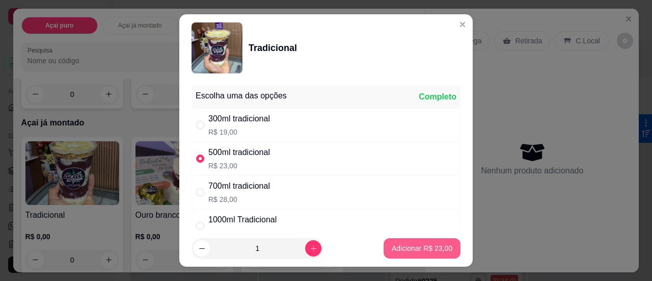
click at [383, 248] on button "Adicionar R$ 23,00" at bounding box center [421, 248] width 77 height 20
type input "1"
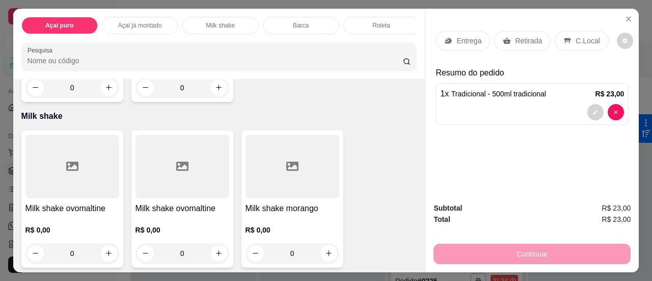
scroll to position [947, 0]
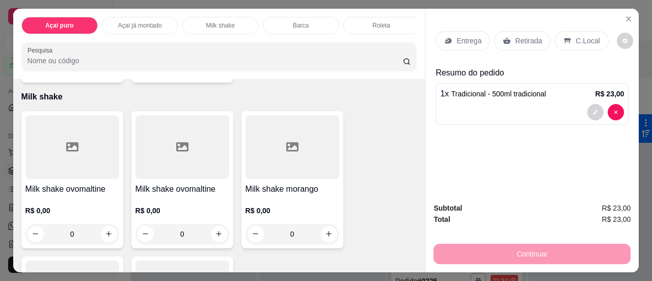
click at [283, 189] on h4 "Milk shake morango" at bounding box center [292, 189] width 94 height 12
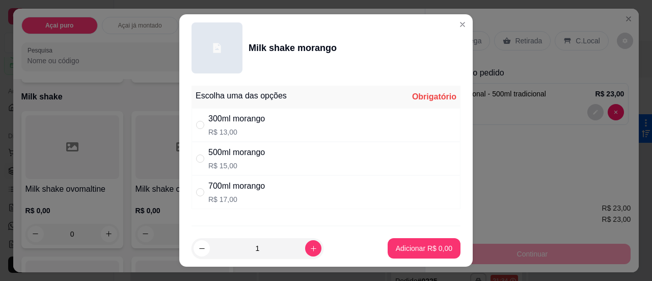
click at [238, 118] on div "300ml morango" at bounding box center [236, 119] width 57 height 12
radio input "true"
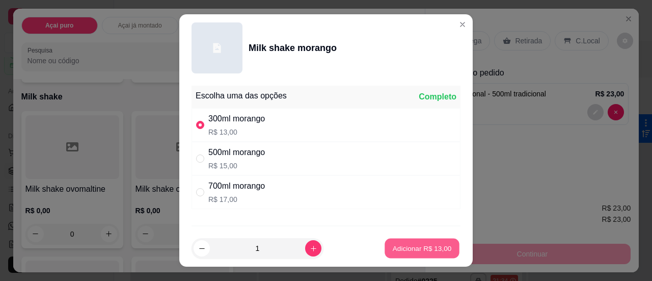
click at [419, 253] on p "Adicionar R$ 13,00" at bounding box center [422, 248] width 59 height 10
type input "1"
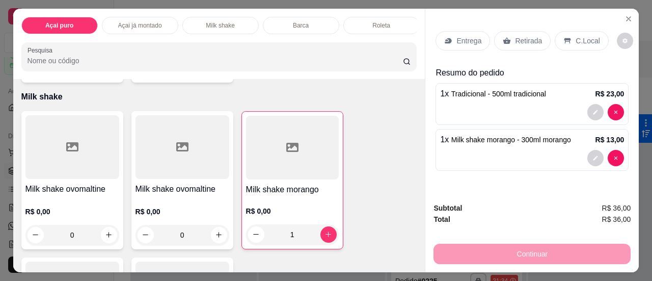
click at [505, 37] on icon at bounding box center [507, 41] width 8 height 8
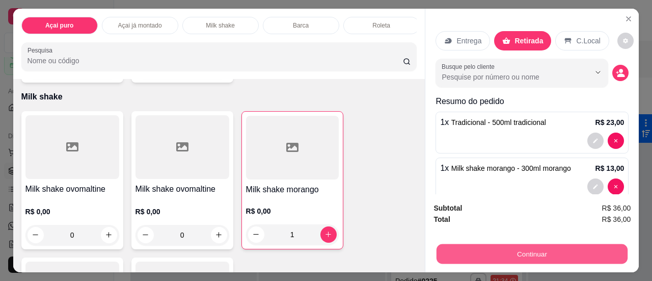
click at [538, 250] on button "Continuar" at bounding box center [531, 254] width 191 height 20
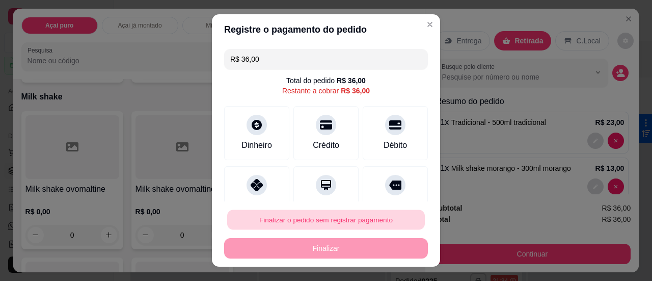
click at [359, 218] on button "Finalizar o pedido sem registrar pagamento" at bounding box center [326, 220] width 198 height 20
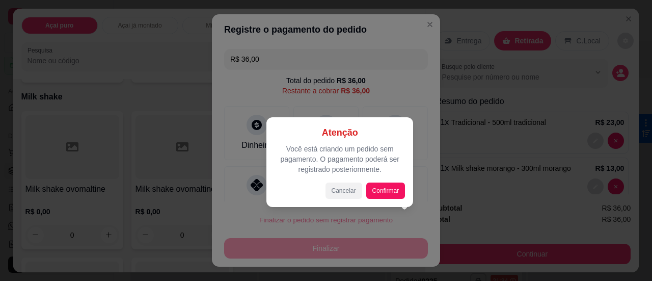
click at [333, 189] on button "Cancelar" at bounding box center [343, 190] width 37 height 16
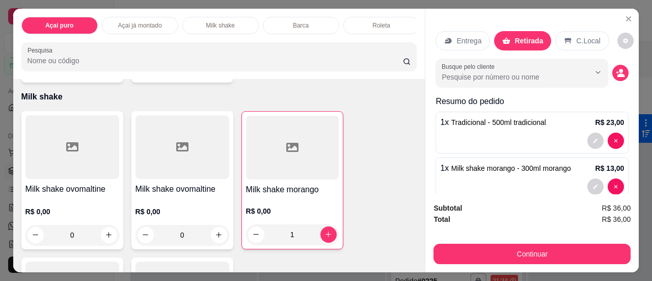
click at [580, 31] on div "C.Local" at bounding box center [581, 40] width 53 height 19
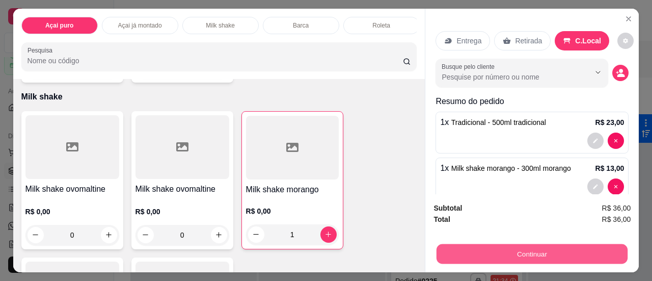
click at [569, 253] on button "Continuar" at bounding box center [531, 254] width 191 height 20
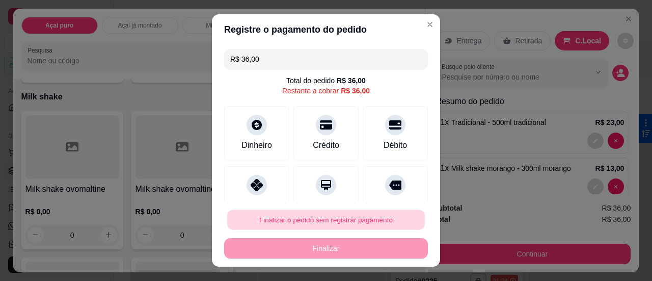
click at [342, 218] on button "Finalizar o pedido sem registrar pagamento" at bounding box center [326, 220] width 198 height 20
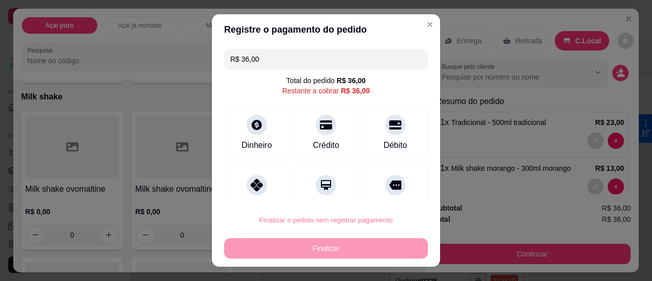
click at [378, 192] on button "Confirmar" at bounding box center [384, 190] width 36 height 15
type input "0"
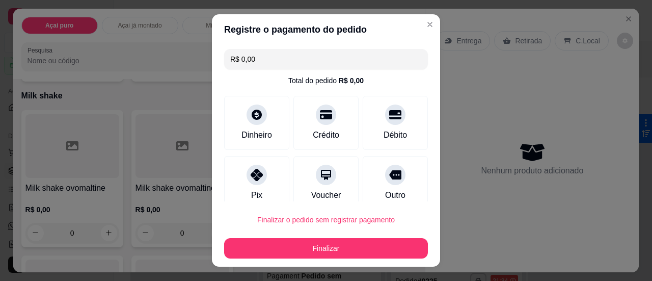
type input "R$ 0,00"
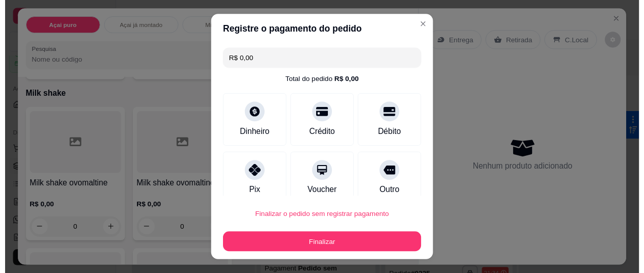
scroll to position [946, 0]
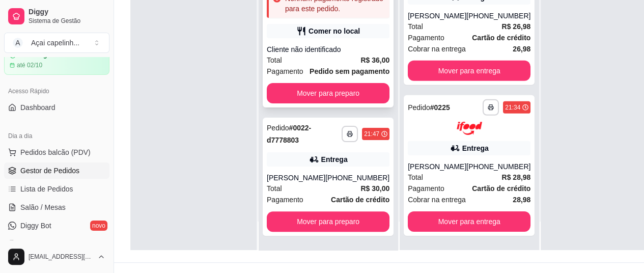
scroll to position [154, 0]
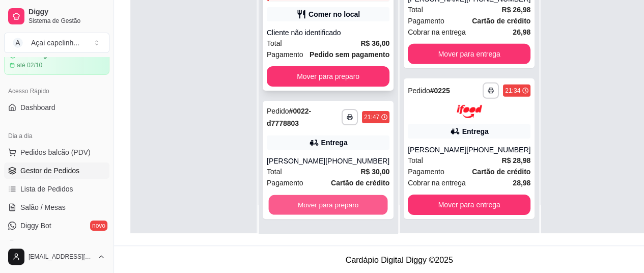
click at [305, 207] on button "Mover para preparo" at bounding box center [328, 205] width 119 height 20
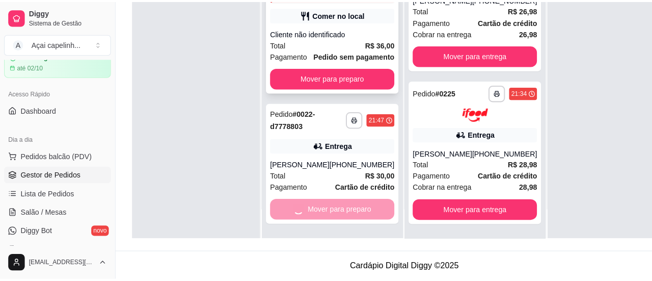
scroll to position [0, 0]
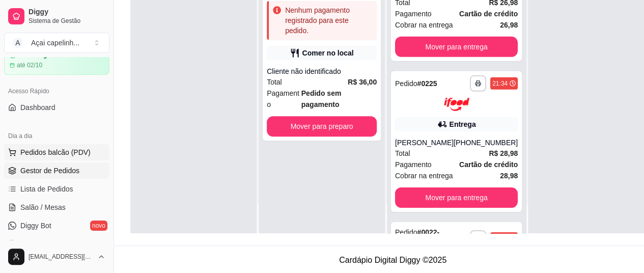
click at [55, 152] on span "Pedidos balcão (PDV)" at bounding box center [55, 152] width 70 height 10
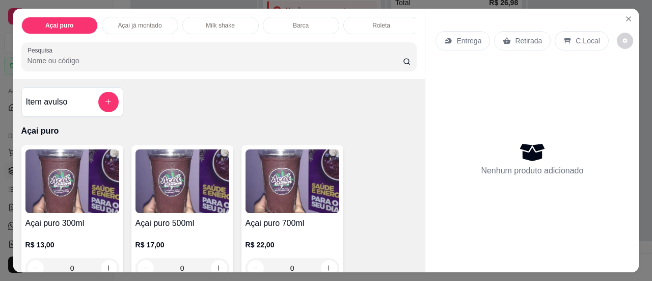
click at [80, 208] on img at bounding box center [72, 181] width 94 height 64
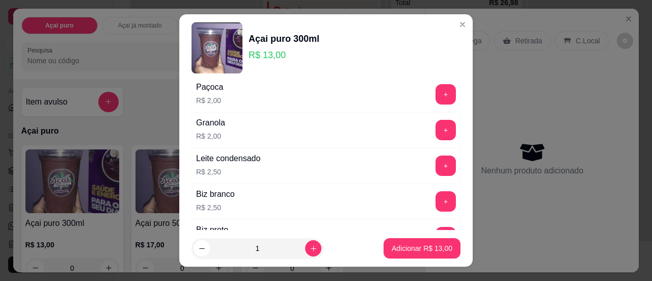
scroll to position [77, 0]
click at [436, 162] on button "+" at bounding box center [446, 166] width 20 height 20
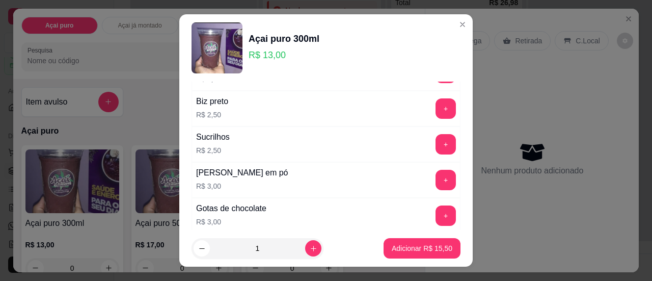
scroll to position [212, 0]
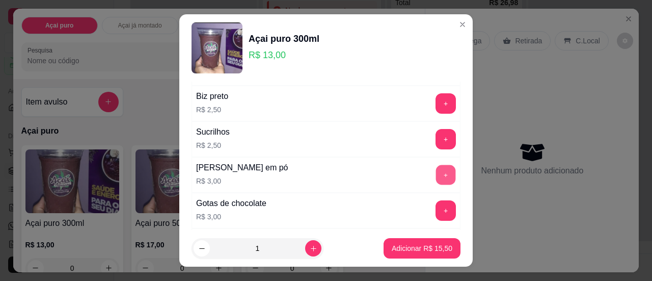
click at [436, 172] on button "+" at bounding box center [446, 174] width 20 height 20
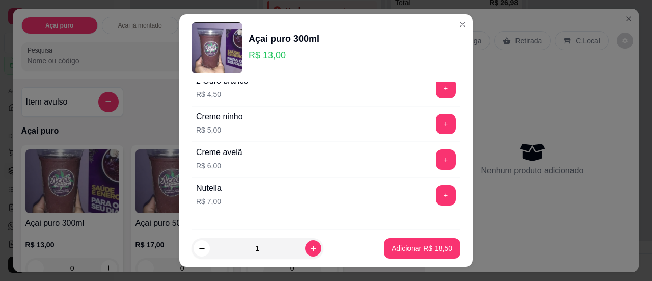
scroll to position [1160, 0]
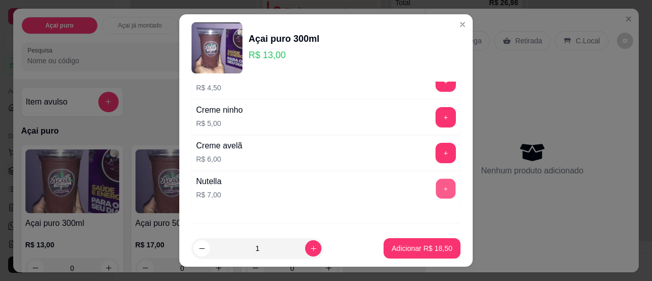
click at [436, 178] on button "+" at bounding box center [446, 188] width 20 height 20
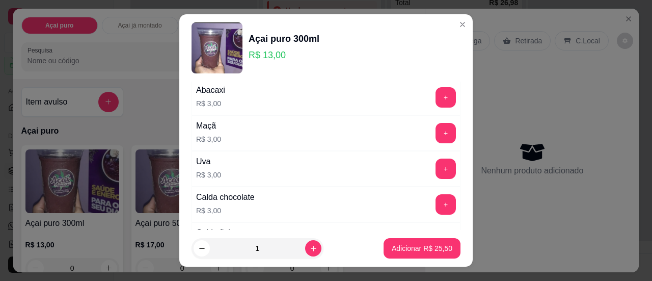
scroll to position [564, 0]
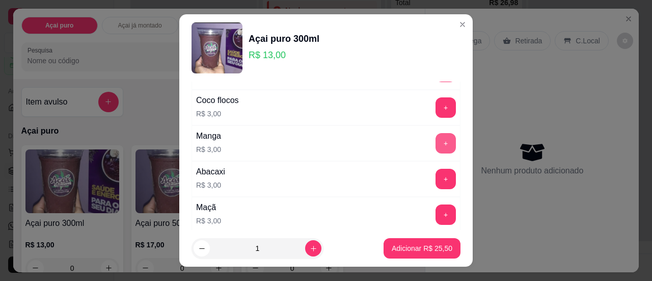
click at [435, 133] on button "+" at bounding box center [445, 143] width 20 height 20
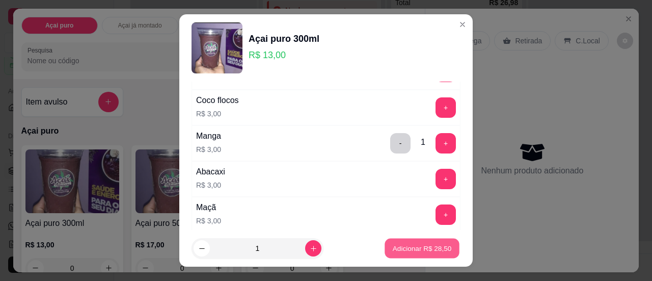
click at [424, 243] on button "Adicionar R$ 28,50" at bounding box center [421, 248] width 75 height 20
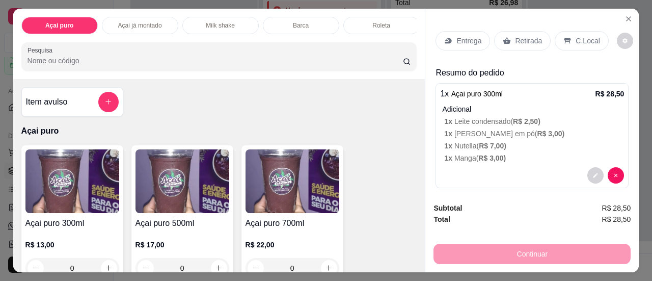
click at [468, 39] on p "Entrega" at bounding box center [468, 41] width 25 height 10
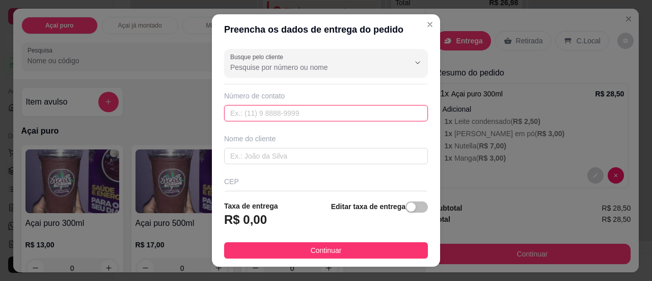
click at [323, 106] on input "text" at bounding box center [326, 113] width 204 height 16
type input "1"
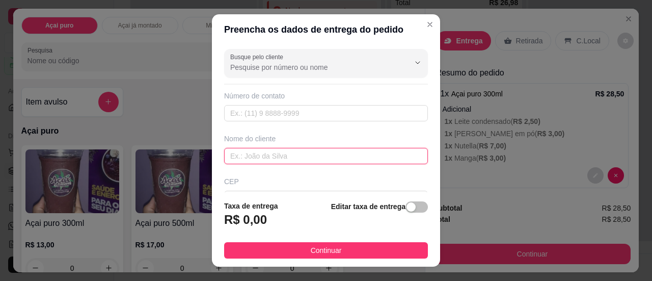
click at [289, 158] on input "text" at bounding box center [326, 156] width 204 height 16
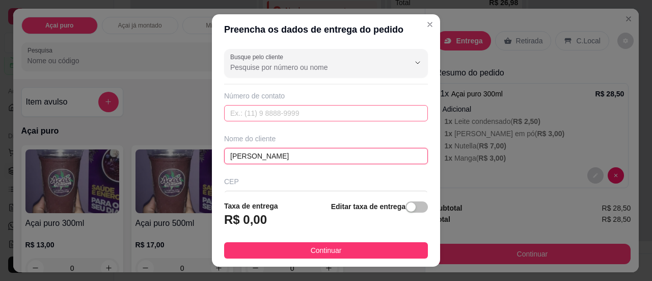
type input "[PERSON_NAME]"
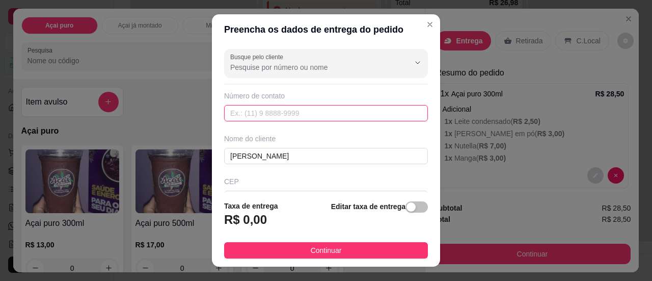
click at [281, 108] on input "text" at bounding box center [326, 113] width 204 height 16
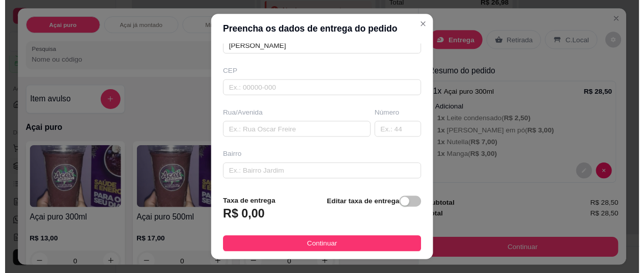
scroll to position [109, 0]
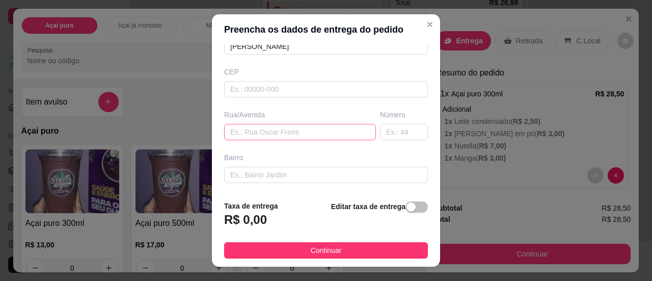
type input "[PHONE_NUMBER]"
click at [296, 132] on input "text" at bounding box center [300, 132] width 152 height 16
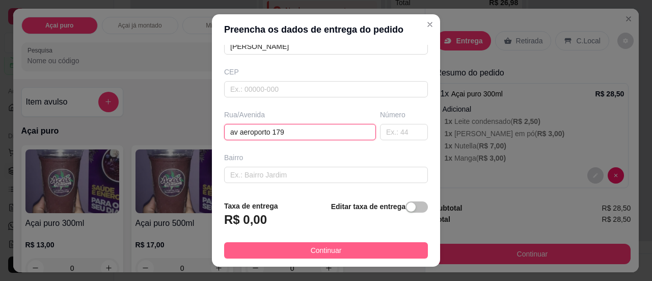
type input "av aeroporto 179"
click at [338, 249] on button "Continuar" at bounding box center [326, 250] width 204 height 16
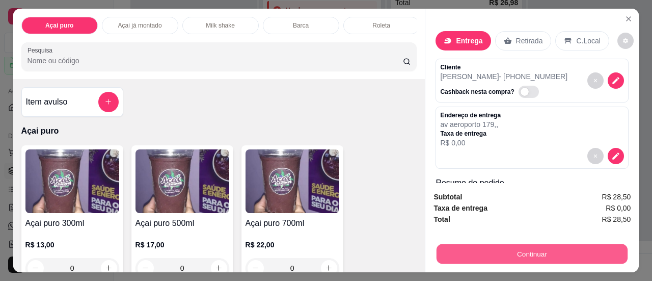
click at [496, 251] on button "Continuar" at bounding box center [531, 254] width 191 height 20
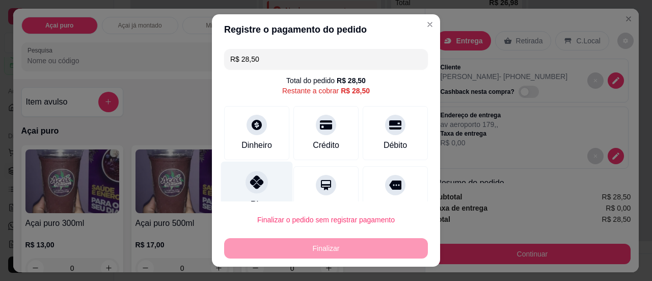
click at [259, 190] on div "Pix" at bounding box center [257, 191] width 72 height 60
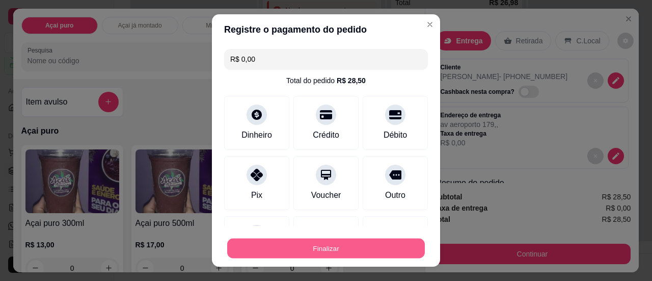
click at [275, 251] on button "Finalizar" at bounding box center [326, 248] width 198 height 20
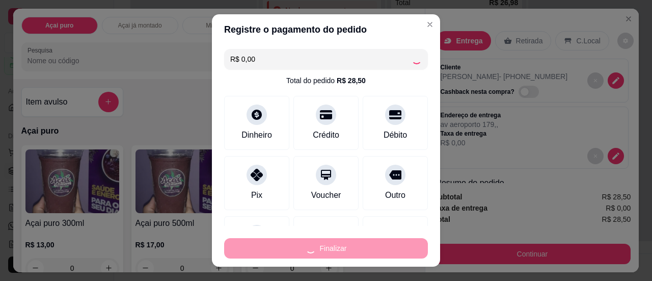
type input "-R$ 28,50"
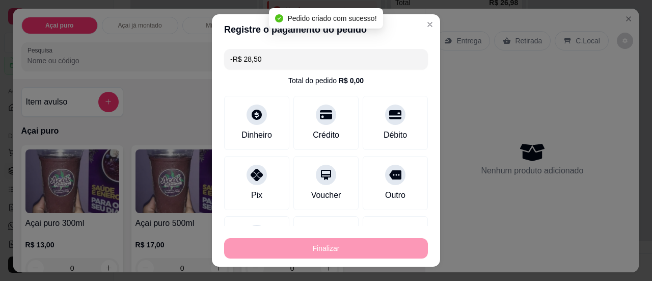
click at [275, 251] on div "Finalizar" at bounding box center [326, 248] width 204 height 20
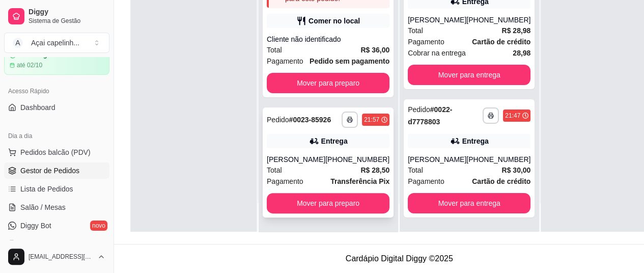
scroll to position [34, 0]
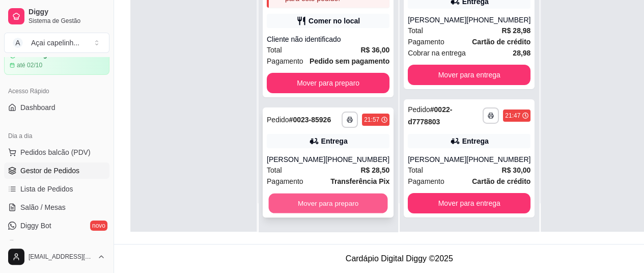
click at [318, 213] on button "Mover para preparo" at bounding box center [328, 203] width 119 height 20
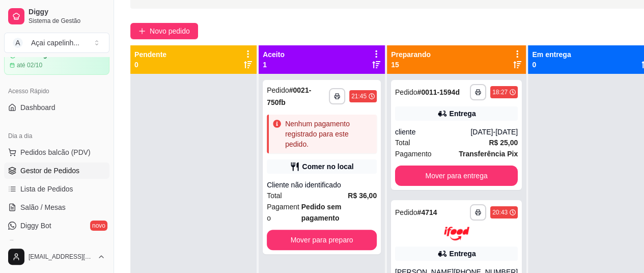
scroll to position [68, 0]
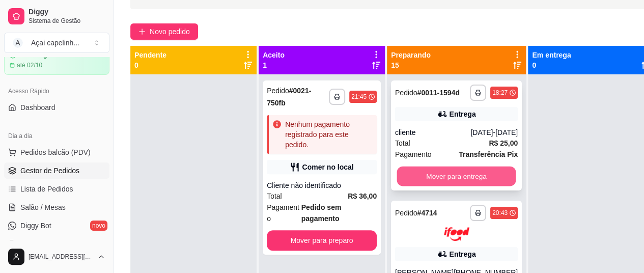
click at [484, 176] on button "Mover para entrega" at bounding box center [456, 176] width 119 height 20
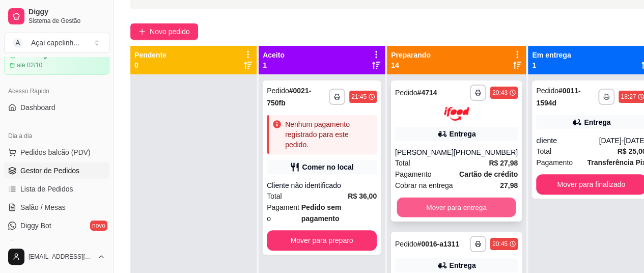
click at [461, 205] on button "Mover para entrega" at bounding box center [456, 207] width 119 height 20
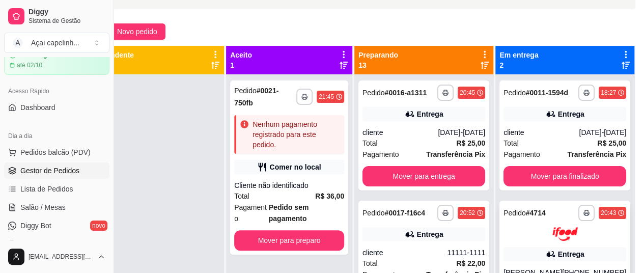
scroll to position [163, 33]
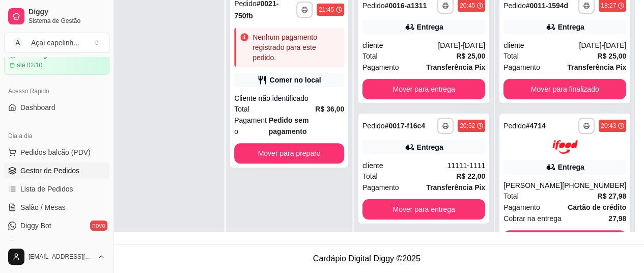
click at [456, 252] on footer "Cardápio Digital Diggy © 2025" at bounding box center [366, 258] width 570 height 29
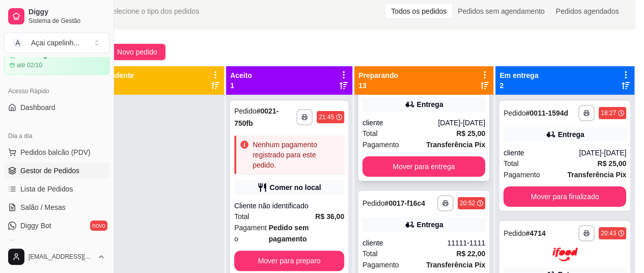
scroll to position [29, 0]
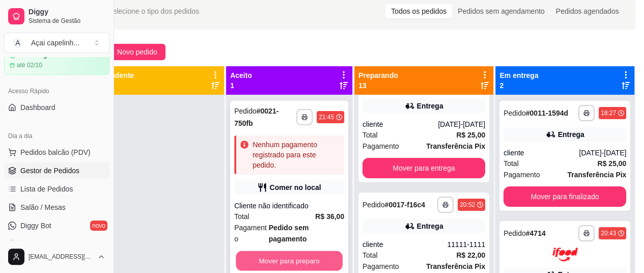
click at [306, 261] on button "Mover para preparo" at bounding box center [289, 261] width 107 height 20
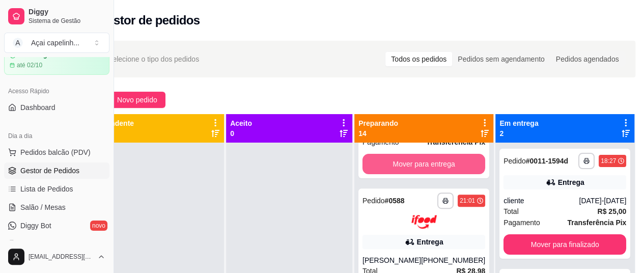
scroll to position [0, 0]
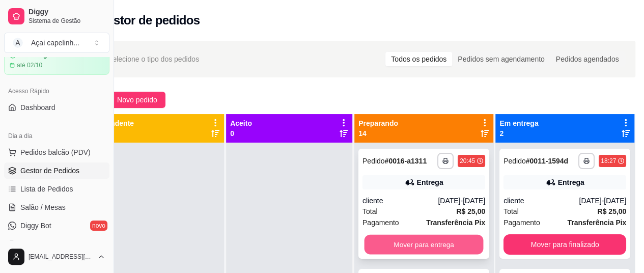
click at [439, 242] on button "Mover para entrega" at bounding box center [424, 245] width 119 height 20
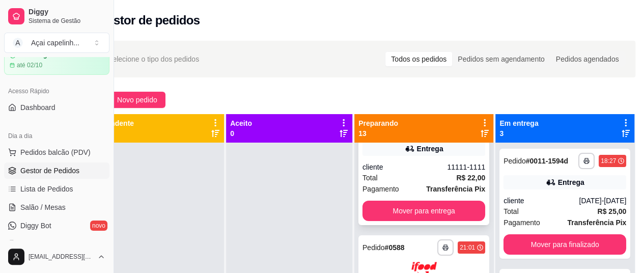
scroll to position [34, 0]
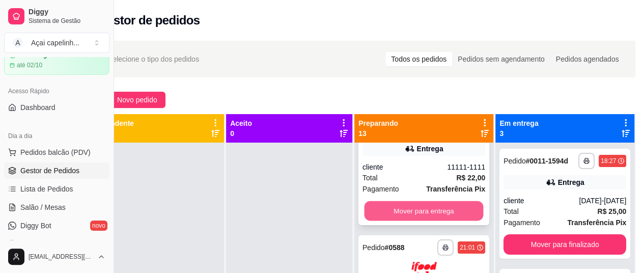
click at [441, 208] on button "Mover para entrega" at bounding box center [424, 211] width 119 height 20
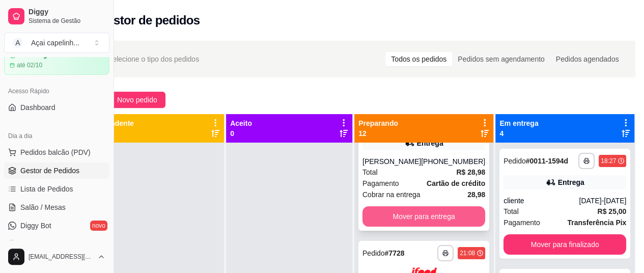
scroll to position [60, 0]
click at [441, 208] on button "Mover para entrega" at bounding box center [424, 216] width 119 height 20
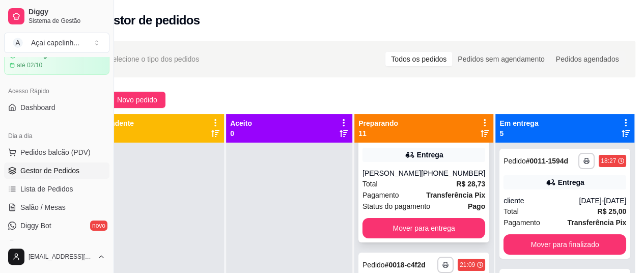
scroll to position [48, 0]
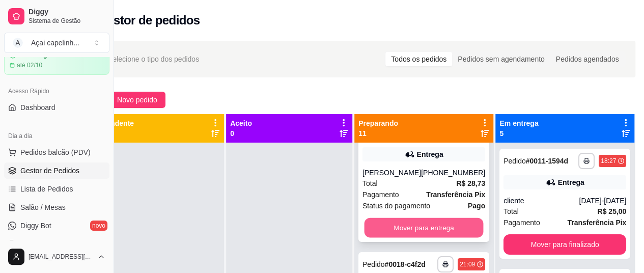
click at [442, 217] on button "Mover para entrega" at bounding box center [424, 227] width 119 height 20
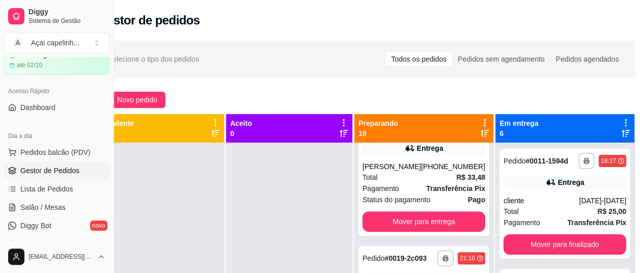
scroll to position [175, 0]
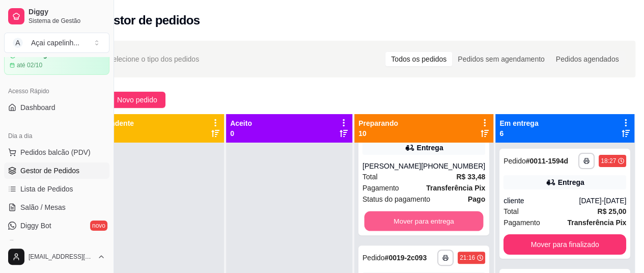
click at [442, 217] on button "Mover para entrega" at bounding box center [424, 221] width 119 height 20
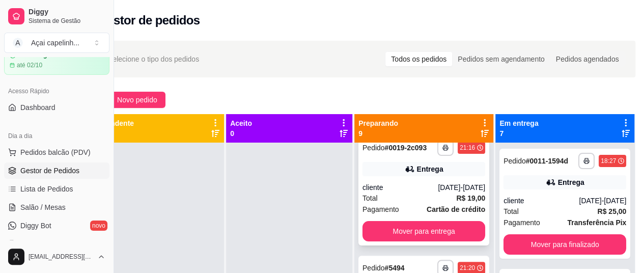
scroll to position [133, 0]
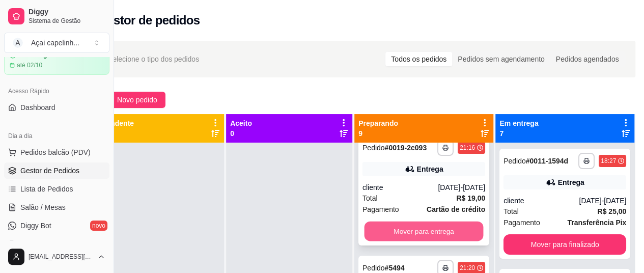
click at [431, 230] on button "Mover para entrega" at bounding box center [424, 231] width 119 height 20
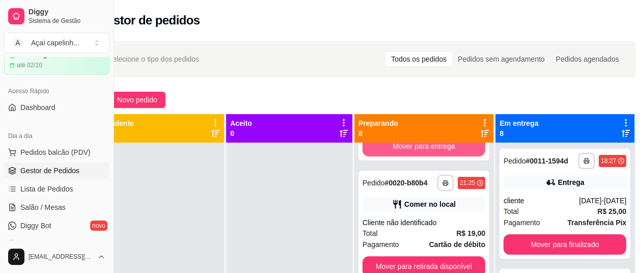
scroll to position [249, 0]
click at [440, 183] on div "**********" at bounding box center [423, 226] width 131 height 110
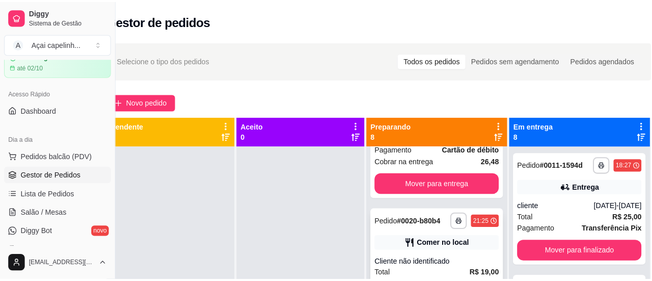
scroll to position [215, 0]
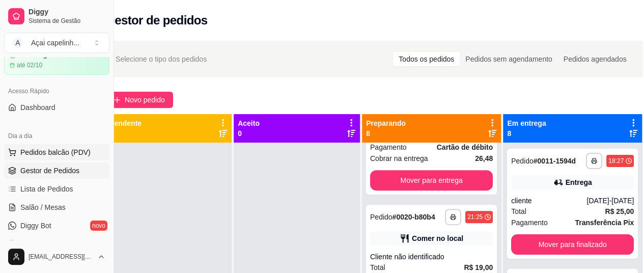
click at [61, 149] on span "Pedidos balcão (PDV)" at bounding box center [55, 152] width 70 height 10
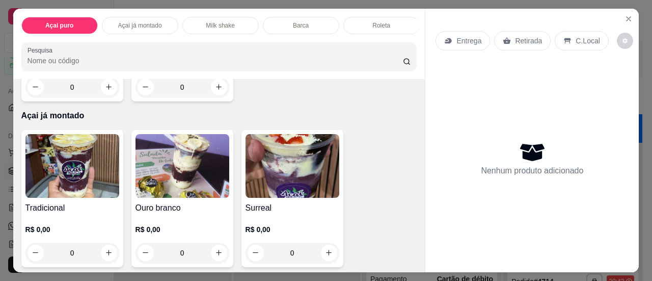
scroll to position [489, 0]
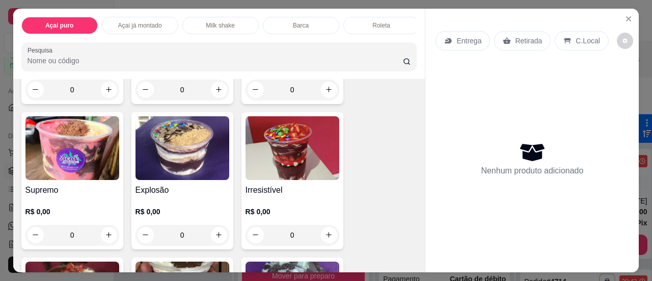
click at [185, 129] on img at bounding box center [182, 148] width 94 height 64
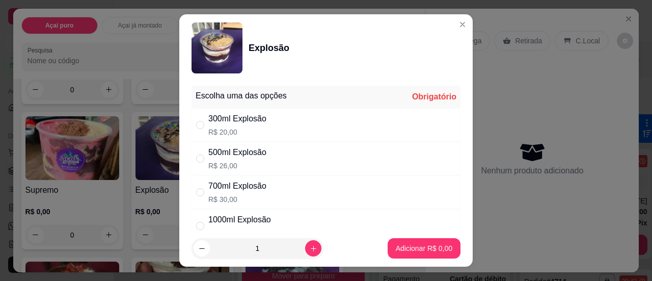
click at [201, 157] on div "" at bounding box center [202, 158] width 12 height 11
radio input "true"
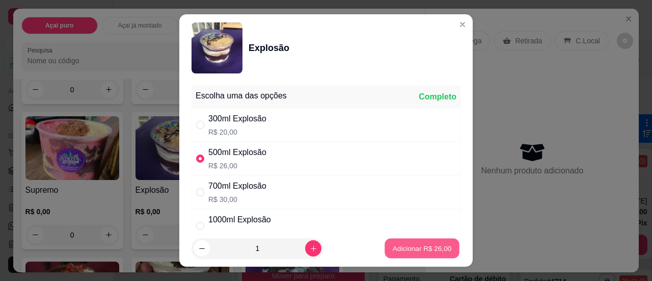
click at [400, 241] on button "Adicionar R$ 26,00" at bounding box center [421, 248] width 75 height 20
type input "1"
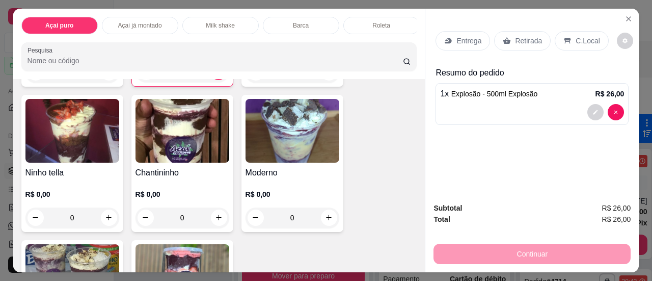
scroll to position [815, 0]
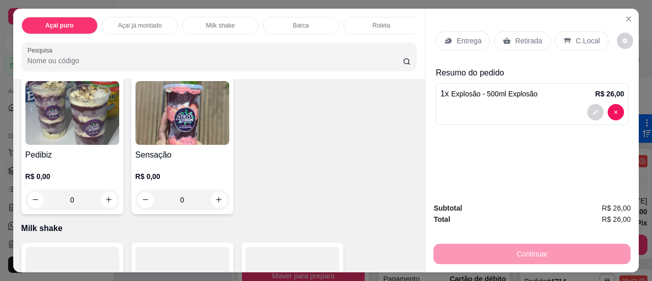
click at [193, 138] on img at bounding box center [182, 113] width 94 height 64
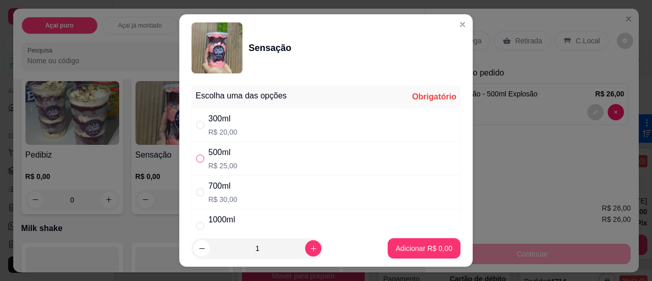
click at [197, 155] on input "" at bounding box center [200, 158] width 8 height 8
radio input "true"
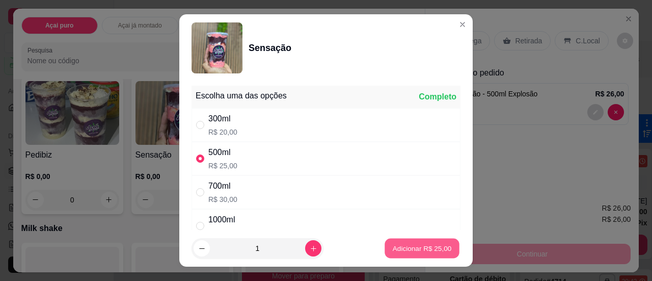
click at [385, 241] on button "Adicionar R$ 25,00" at bounding box center [421, 248] width 75 height 20
type input "1"
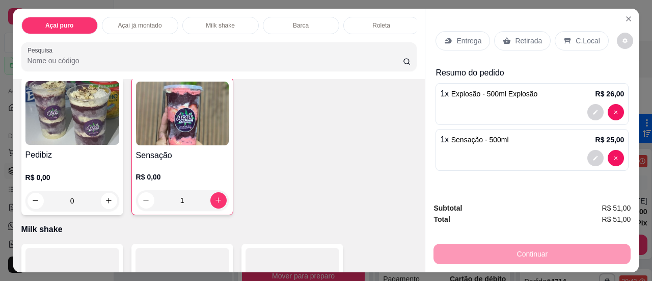
click at [164, 92] on img at bounding box center [182, 113] width 93 height 64
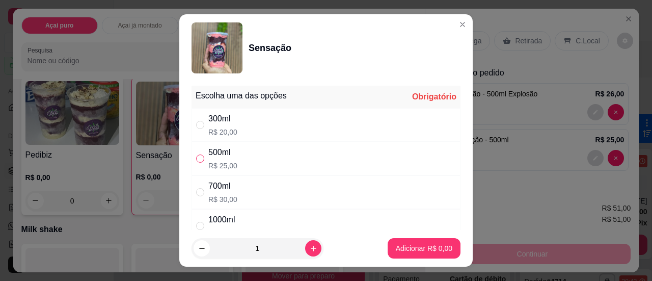
click at [198, 156] on input "" at bounding box center [200, 158] width 8 height 8
radio input "true"
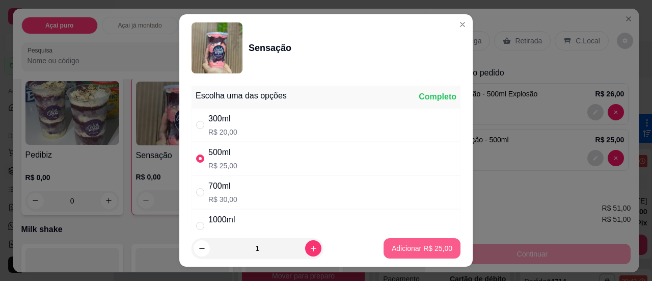
click at [392, 254] on button "Adicionar R$ 25,00" at bounding box center [421, 248] width 77 height 20
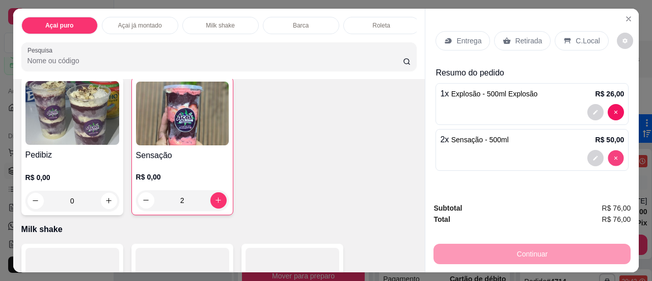
type input "0"
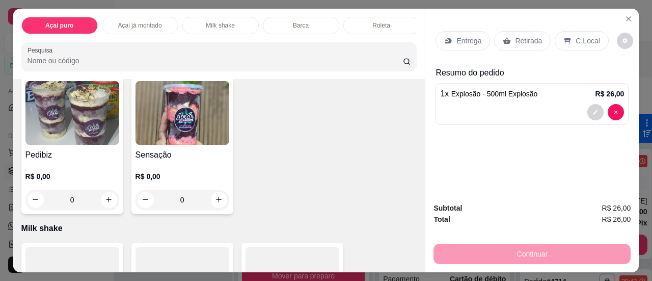
click at [211, 200] on div "0" at bounding box center [182, 199] width 94 height 20
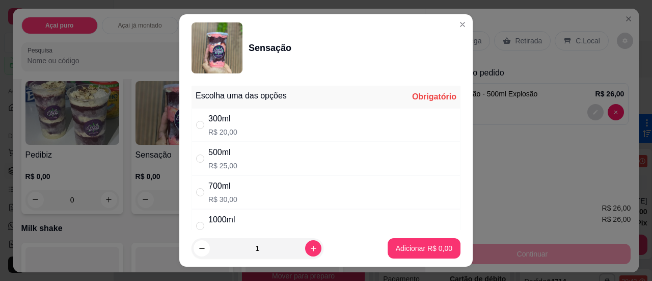
click at [191, 153] on div "500ml R$ 25,00" at bounding box center [325, 159] width 269 height 34
radio input "true"
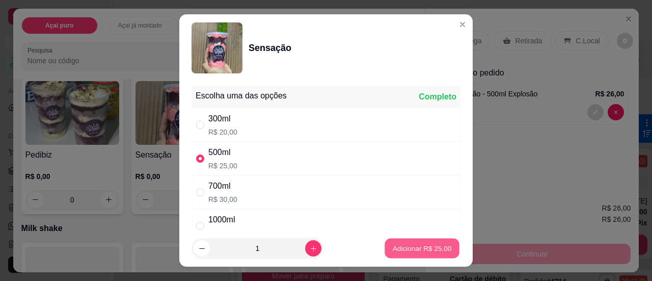
click at [413, 245] on p "Adicionar R$ 25,00" at bounding box center [422, 248] width 59 height 10
type input "1"
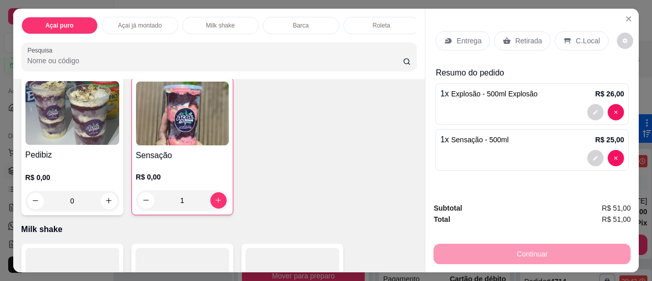
click at [563, 37] on icon at bounding box center [567, 41] width 8 height 8
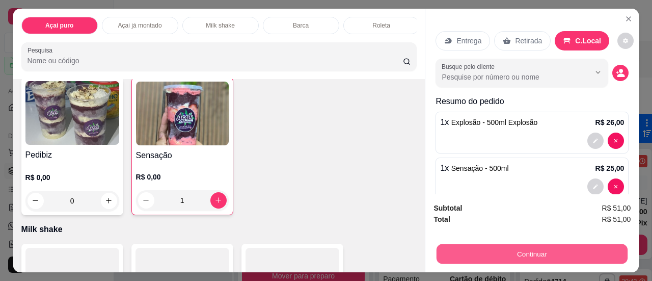
click at [554, 254] on button "Continuar" at bounding box center [531, 254] width 191 height 20
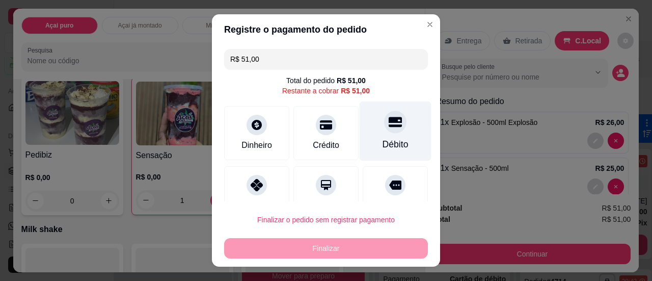
click at [382, 143] on div "Débito" at bounding box center [395, 143] width 26 height 13
type input "R$ 0,00"
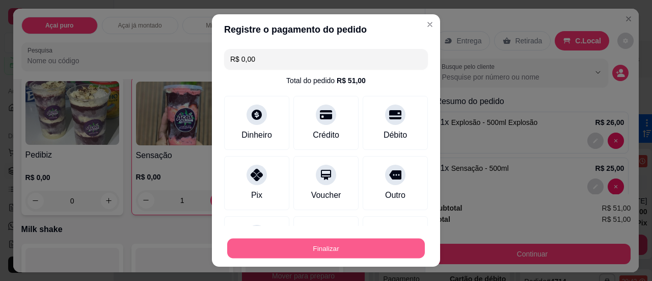
click at [364, 251] on button "Finalizar" at bounding box center [326, 248] width 198 height 20
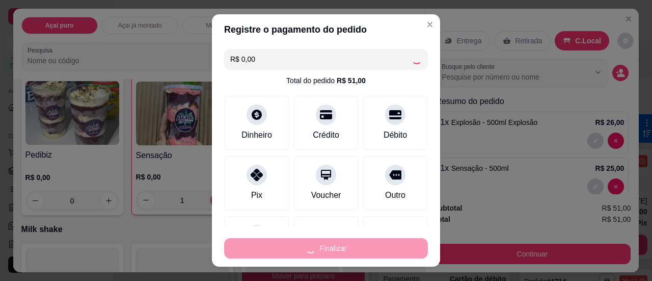
type input "0"
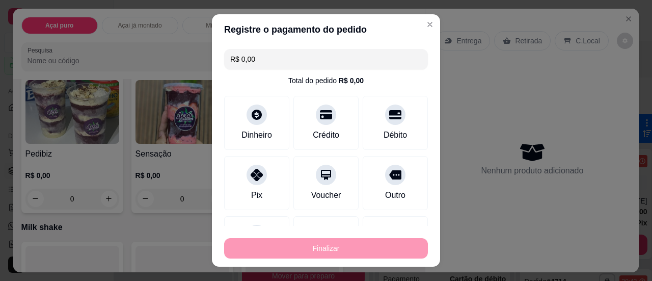
type input "-R$ 51,00"
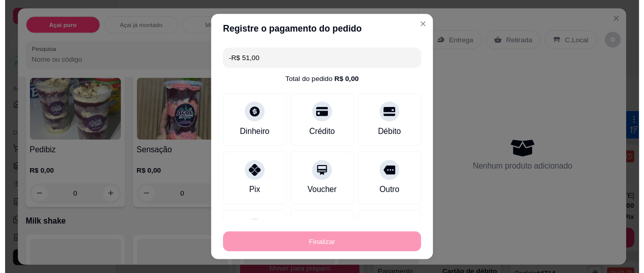
scroll to position [815, 0]
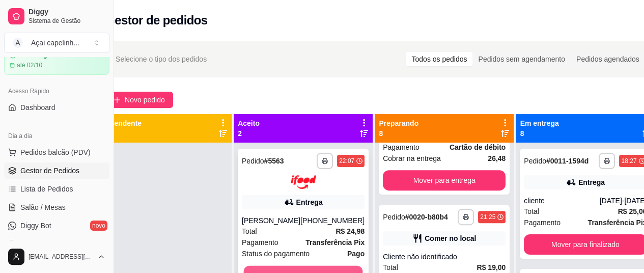
click at [331, 270] on button "Mover para preparo" at bounding box center [303, 275] width 119 height 20
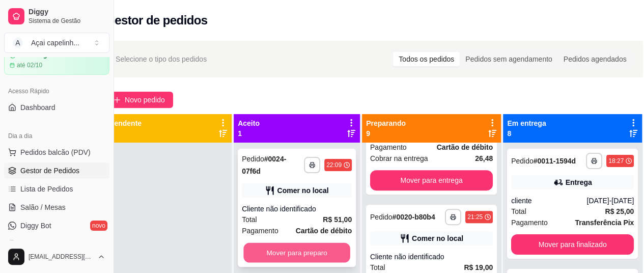
click at [324, 249] on button "Mover para preparo" at bounding box center [296, 253] width 107 height 20
